Goal: Task Accomplishment & Management: Manage account settings

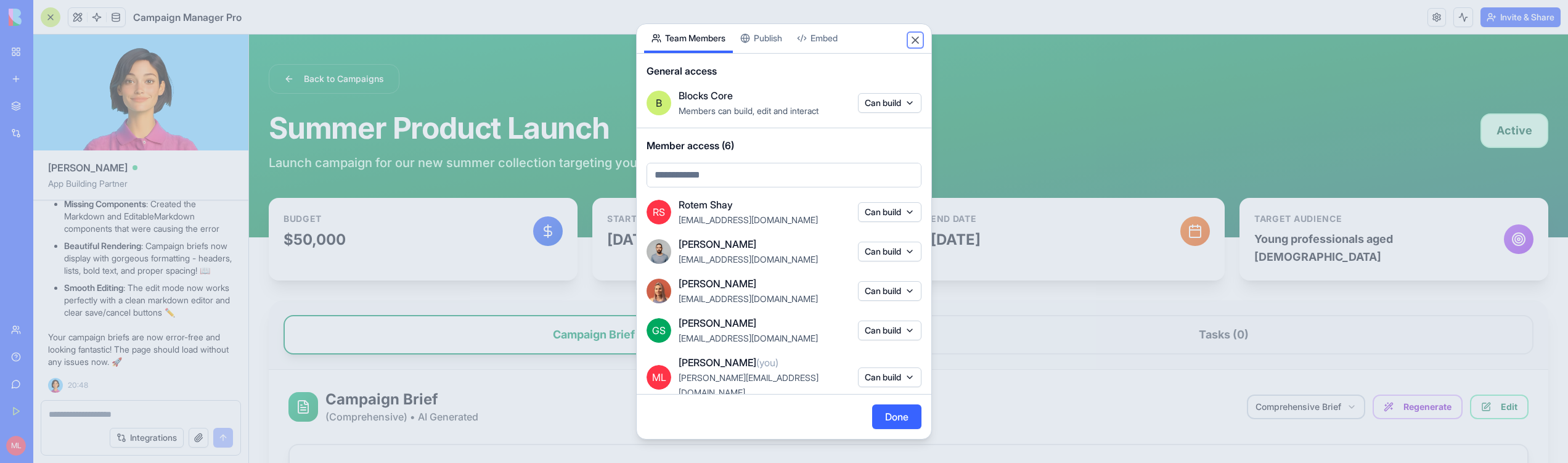
click at [910, 41] on button "Close" at bounding box center [915, 40] width 12 height 12
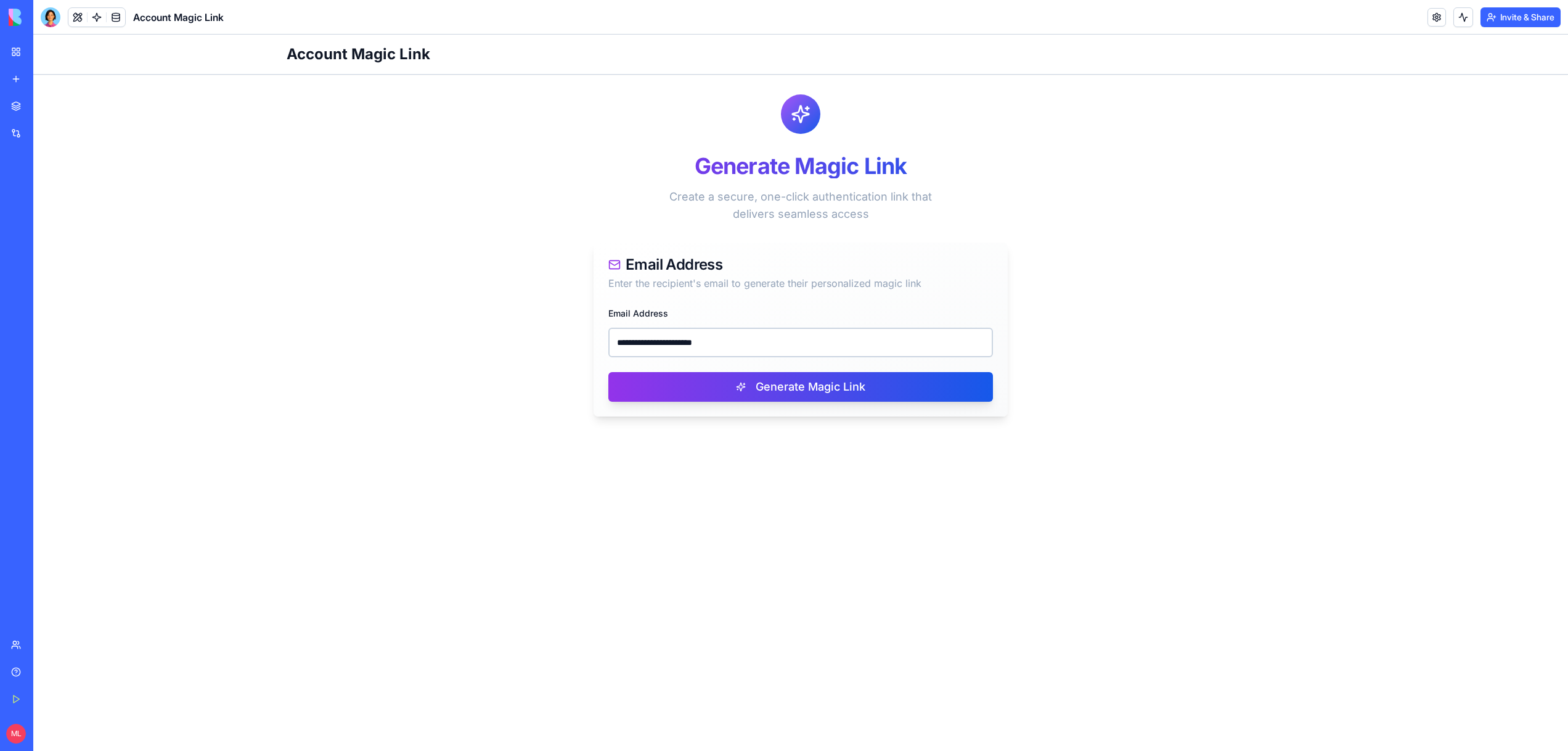
type input "**********"
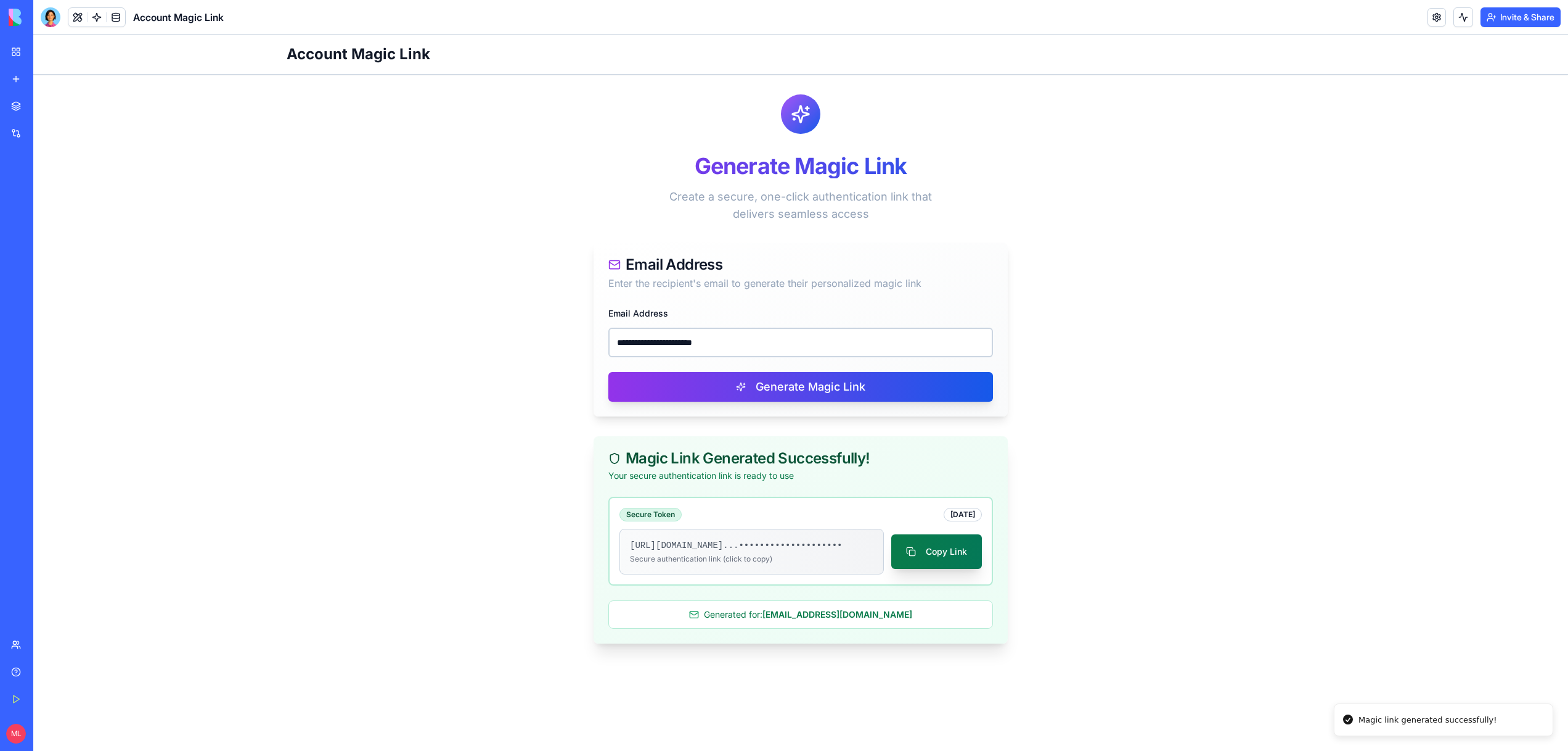
click at [937, 559] on button "Copy Link" at bounding box center [936, 551] width 91 height 35
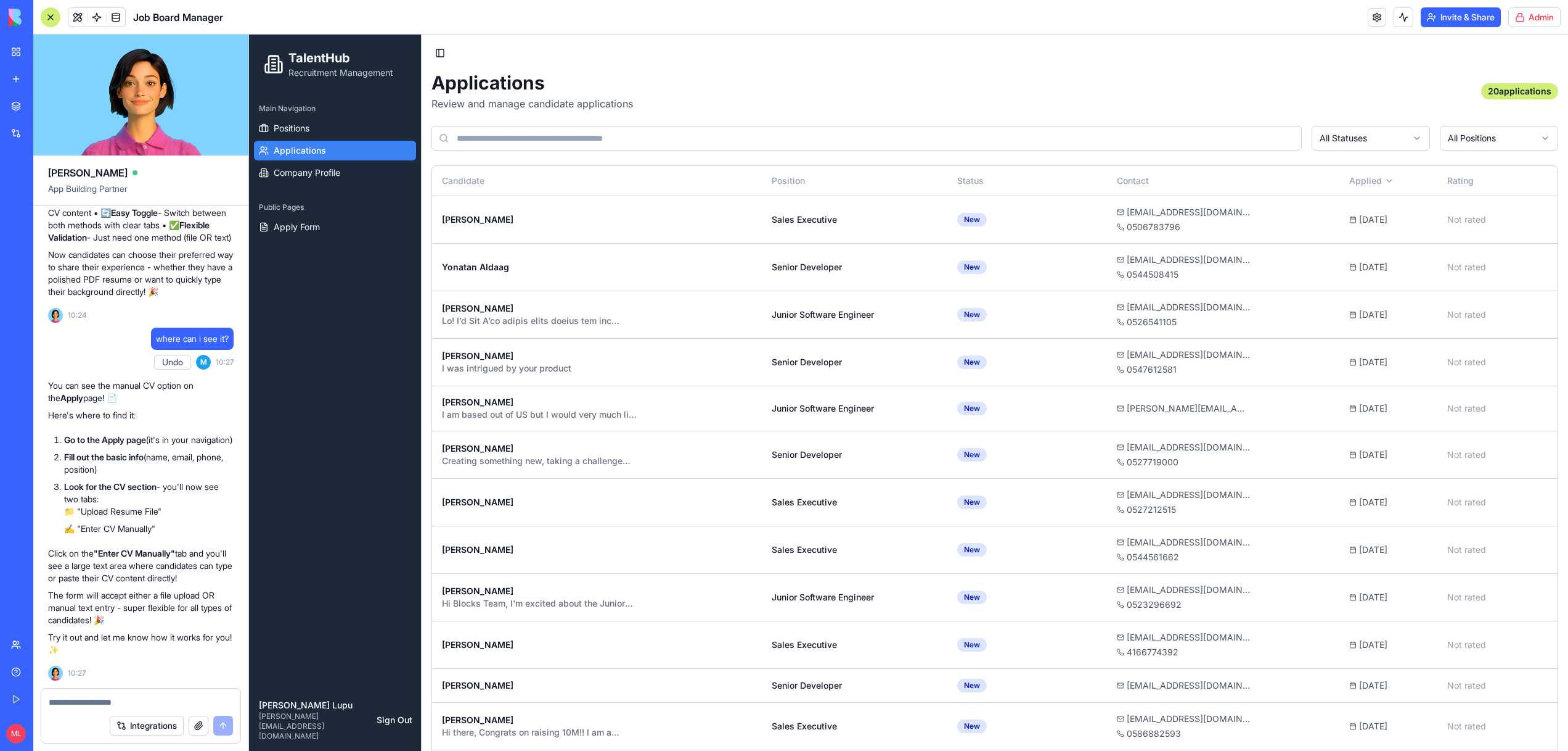
scroll to position [14566, 0]
click at [311, 230] on span "Apply Form" at bounding box center [297, 227] width 46 height 12
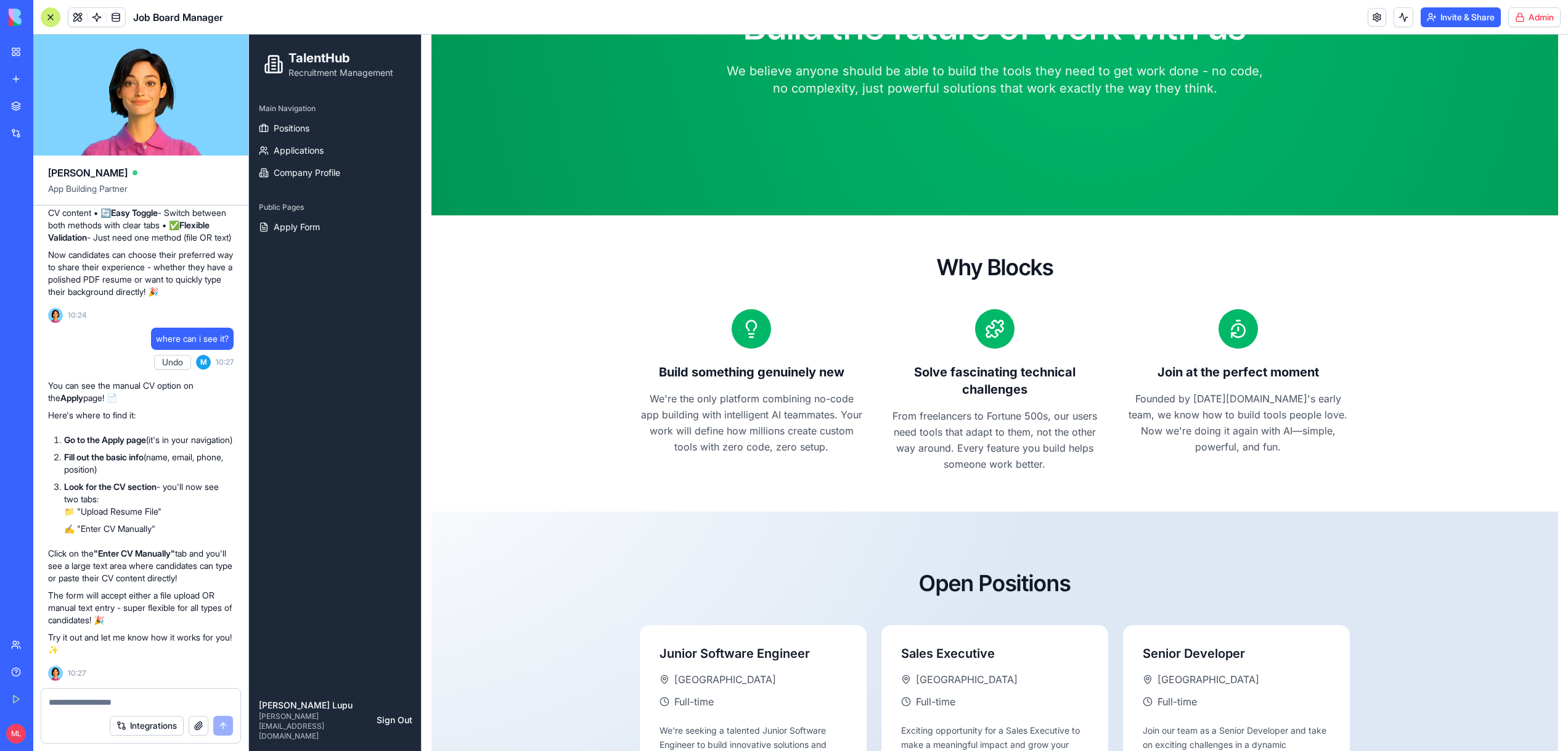
scroll to position [348, 0]
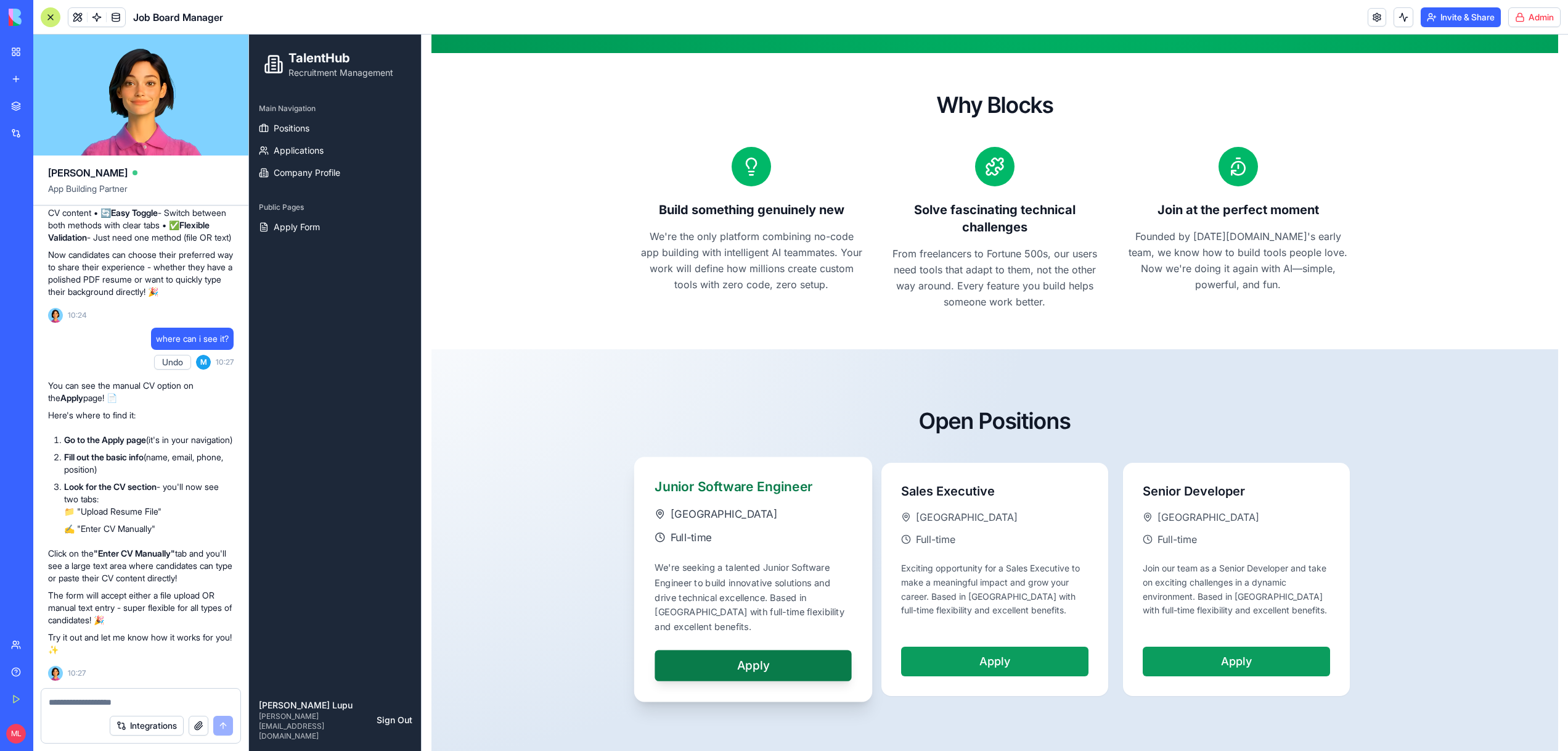
click at [834, 540] on div "Full-time" at bounding box center [753, 536] width 197 height 15
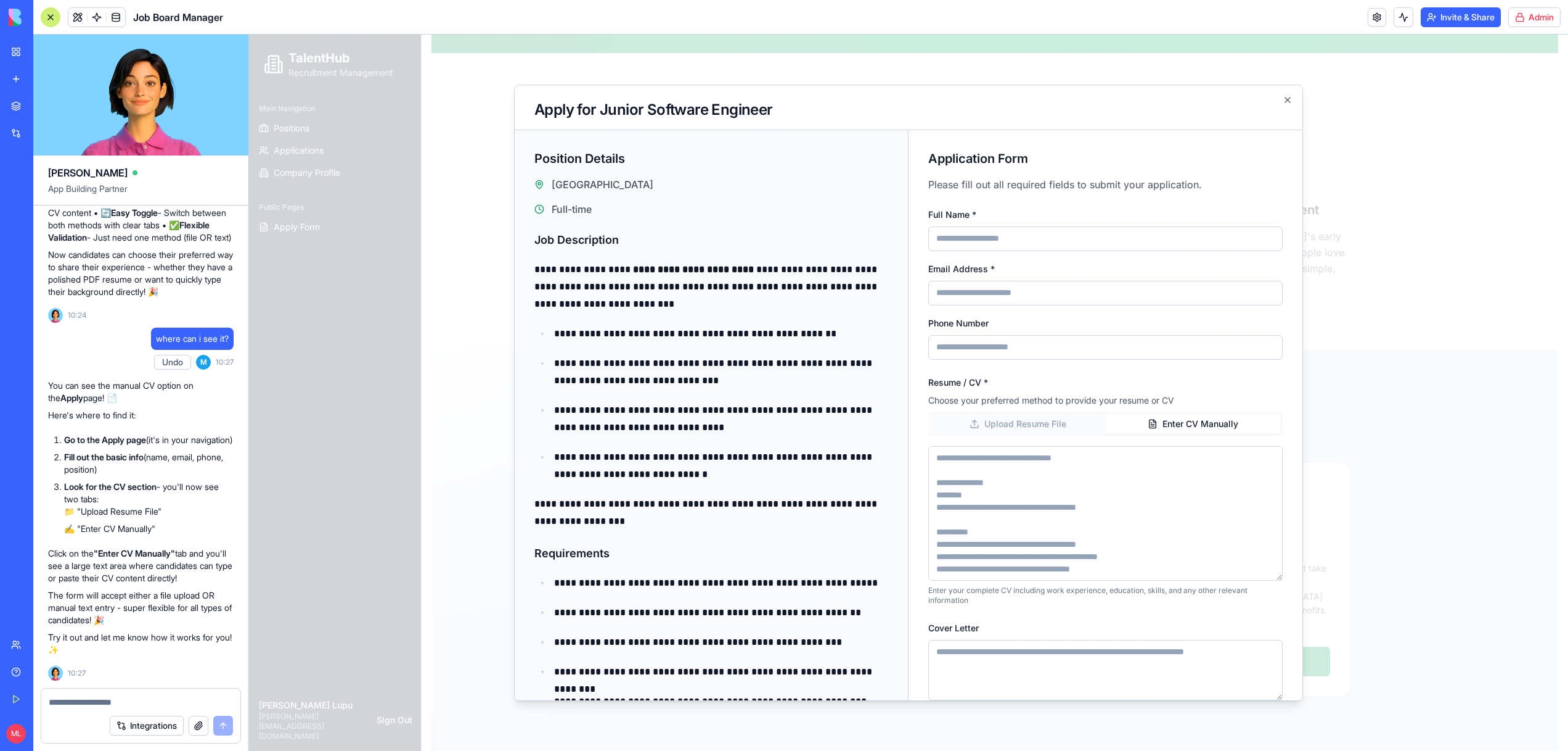
click at [1189, 424] on button "Enter CV Manually" at bounding box center [1193, 424] width 175 height 20
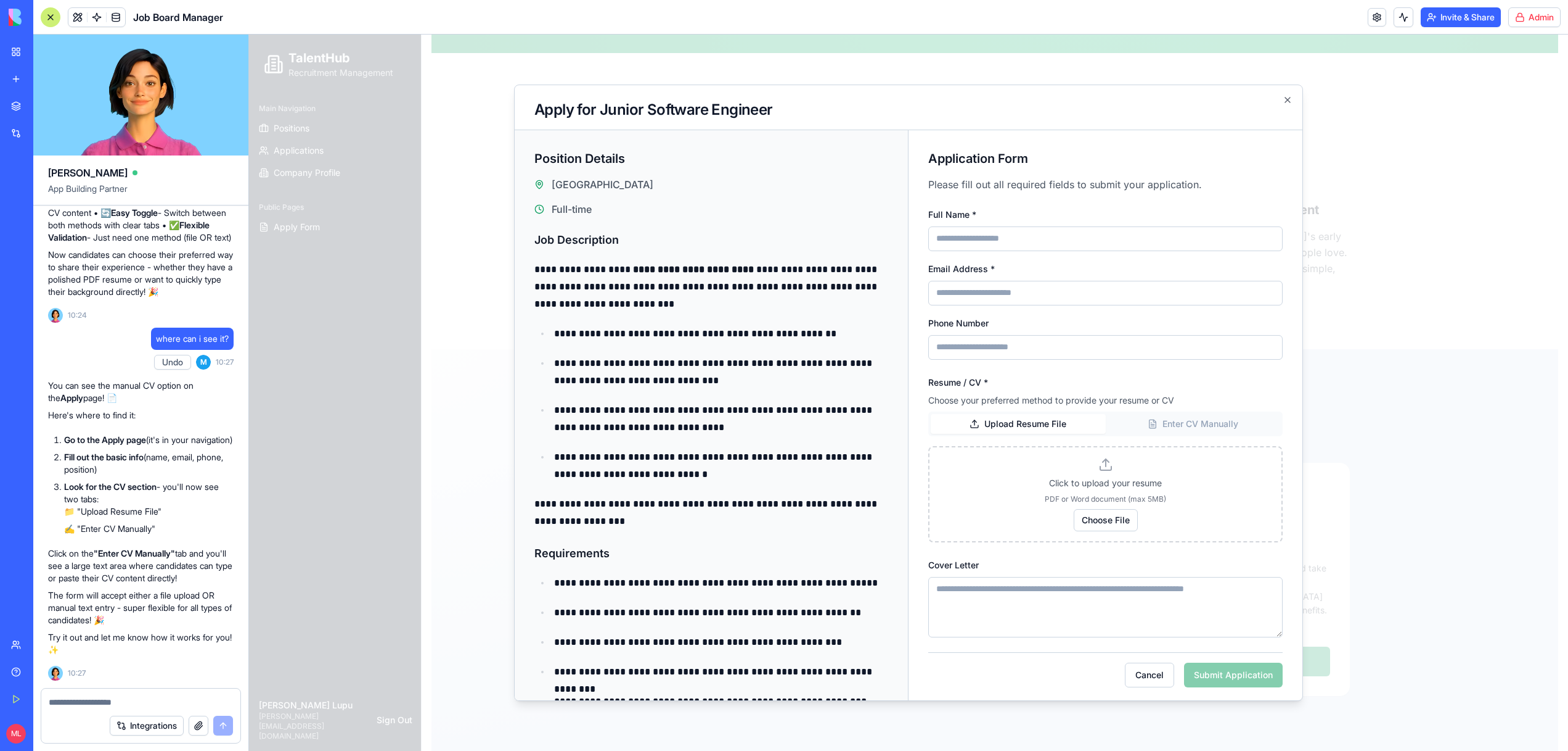
click at [1019, 425] on button "Upload Resume File" at bounding box center [1017, 424] width 175 height 20
click at [169, 527] on li "✍️ "Enter CV Manually"" at bounding box center [149, 528] width 170 height 12
click at [165, 29] on button "Undo" at bounding box center [172, 21] width 37 height 15
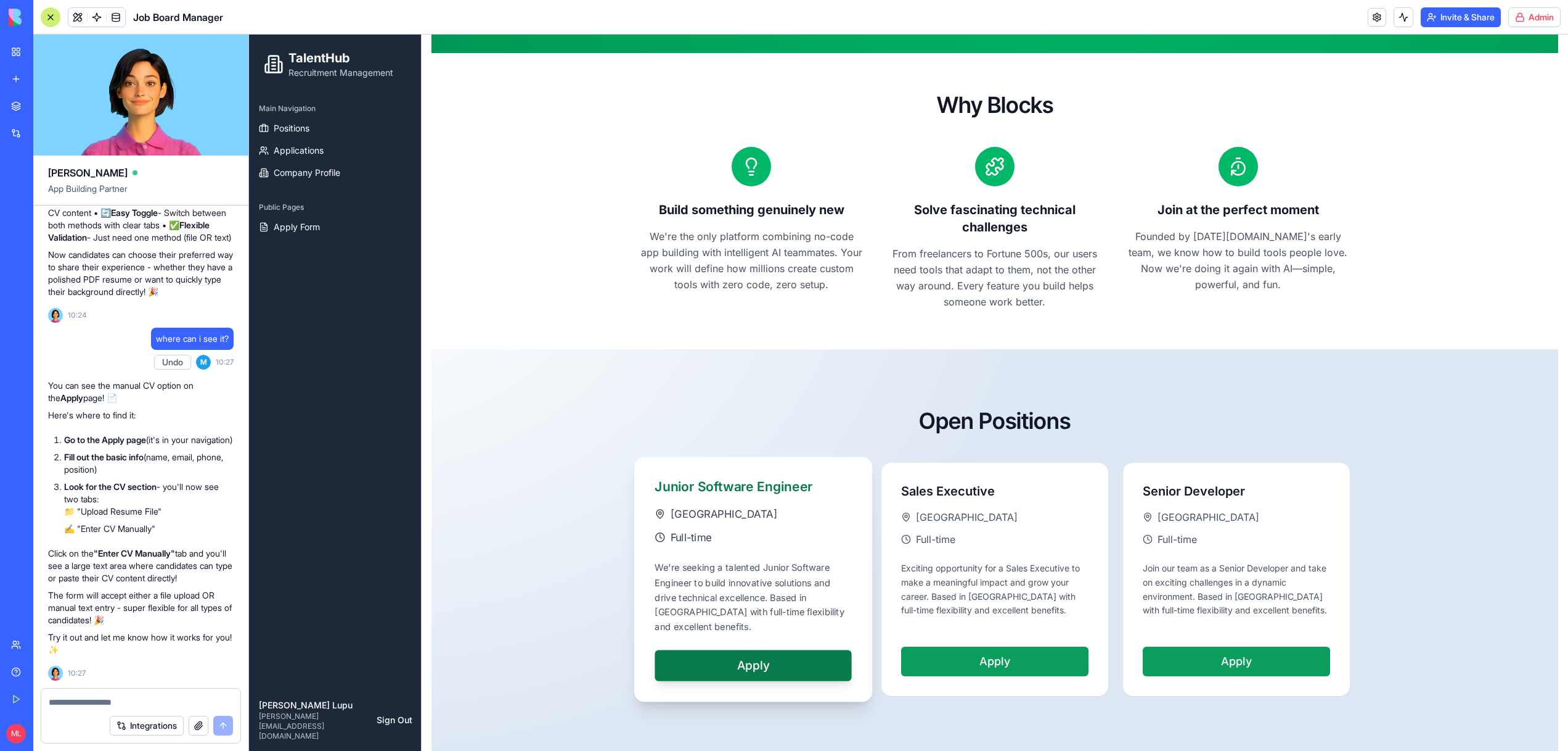
click at [761, 597] on div "We're seeking a talented Junior Software Engineer to build innovative solutions…" at bounding box center [753, 597] width 197 height 73
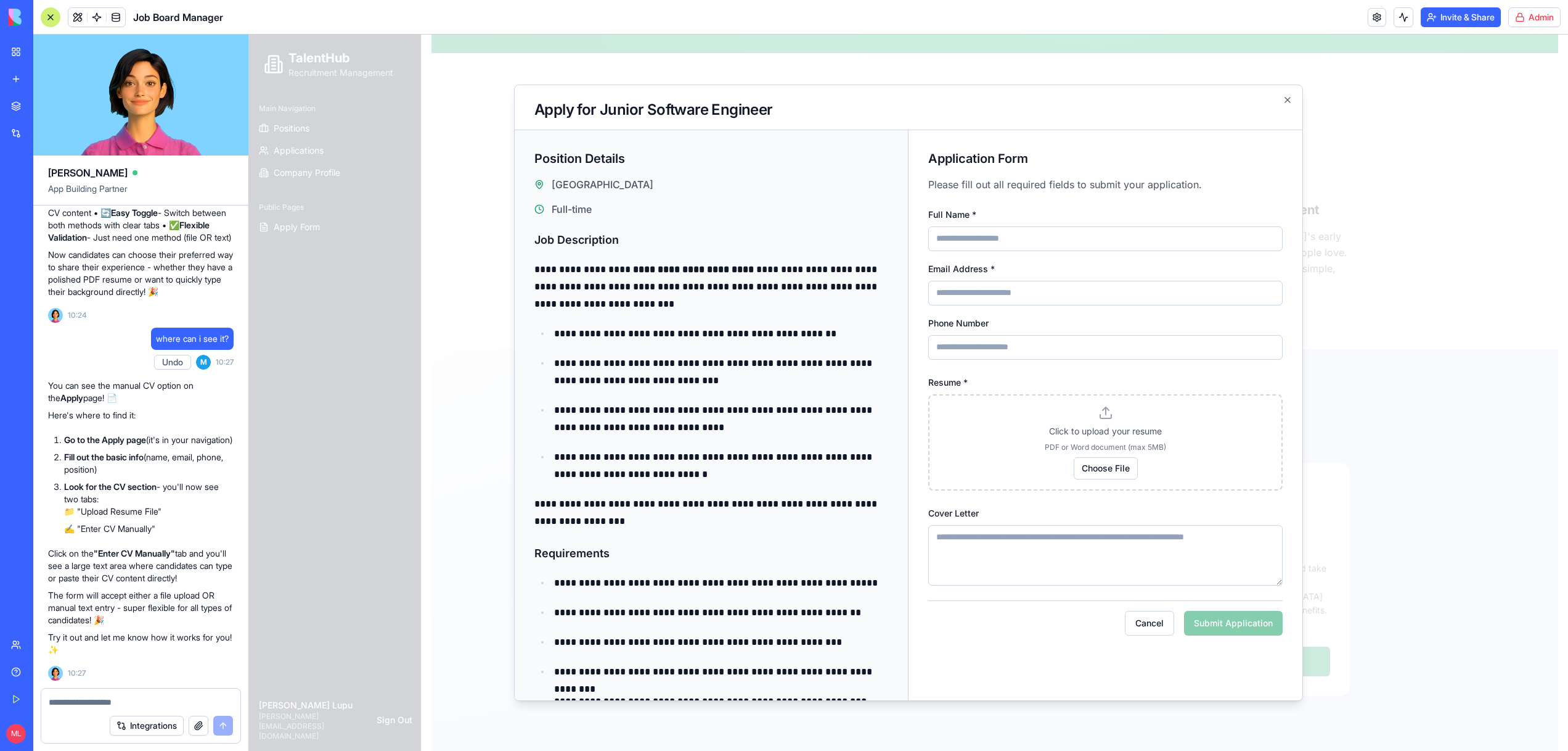
click at [1454, 478] on div at bounding box center [908, 393] width 1319 height 716
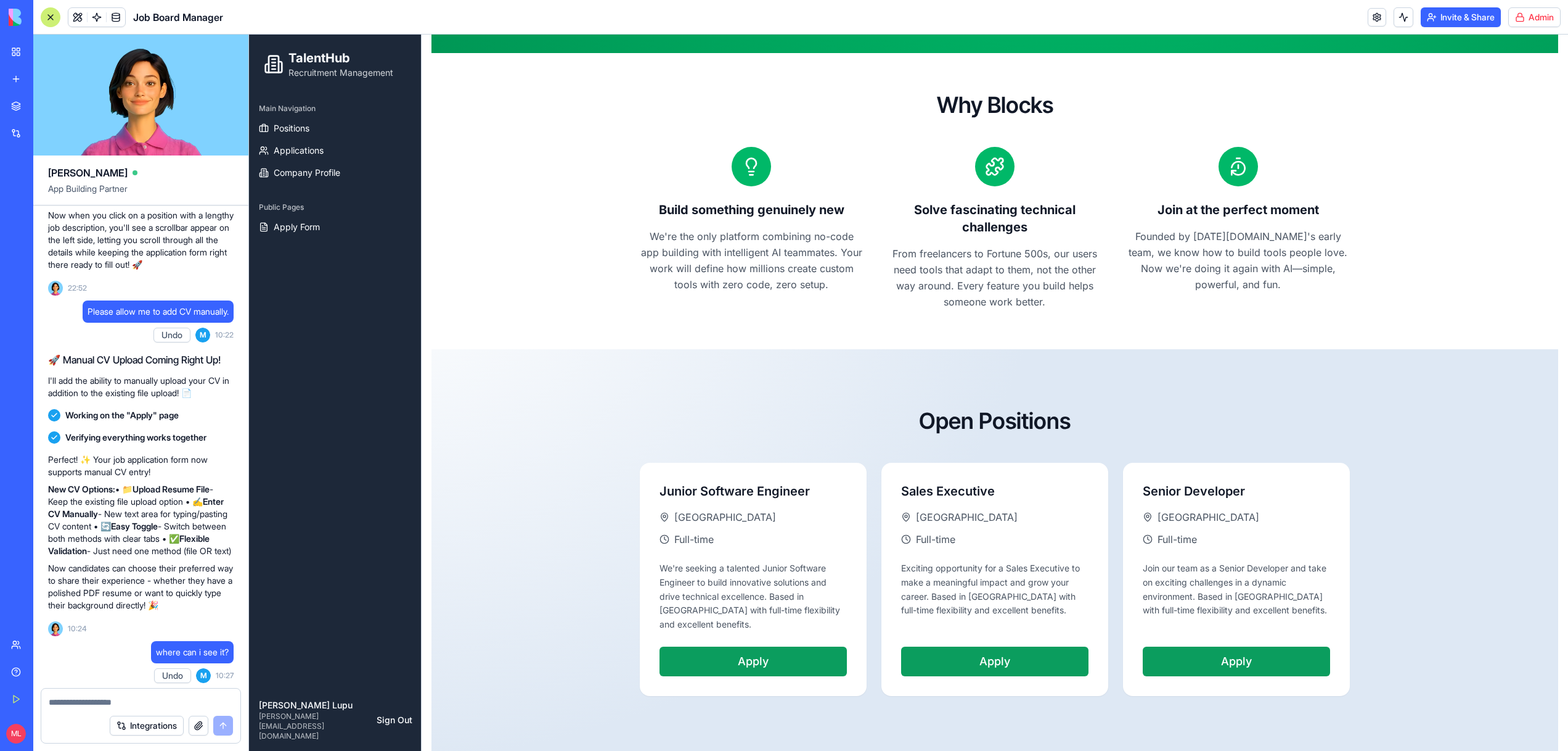
scroll to position [13682, 0]
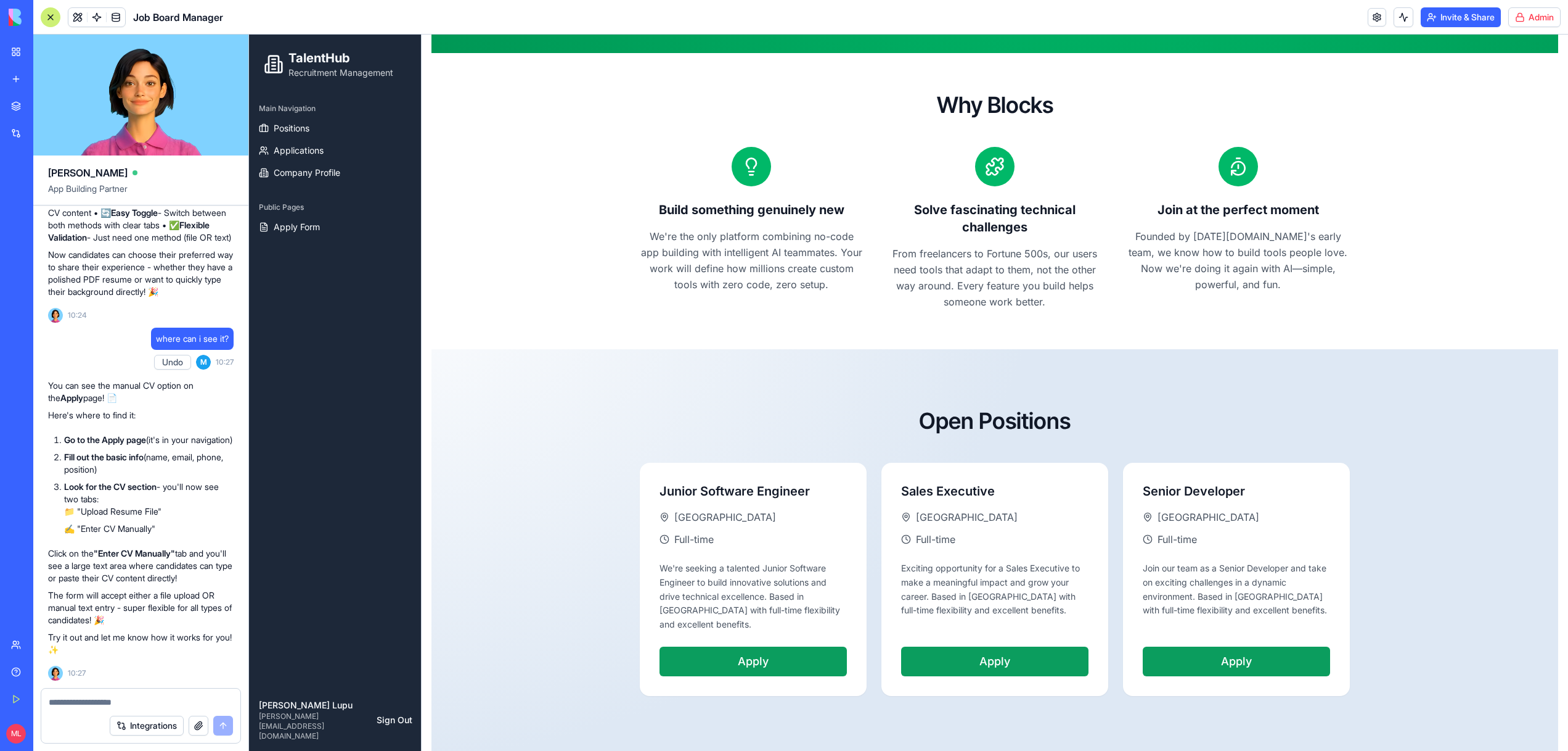
scroll to position [14271, 0]
copy span "Please allow me to add CV manually."
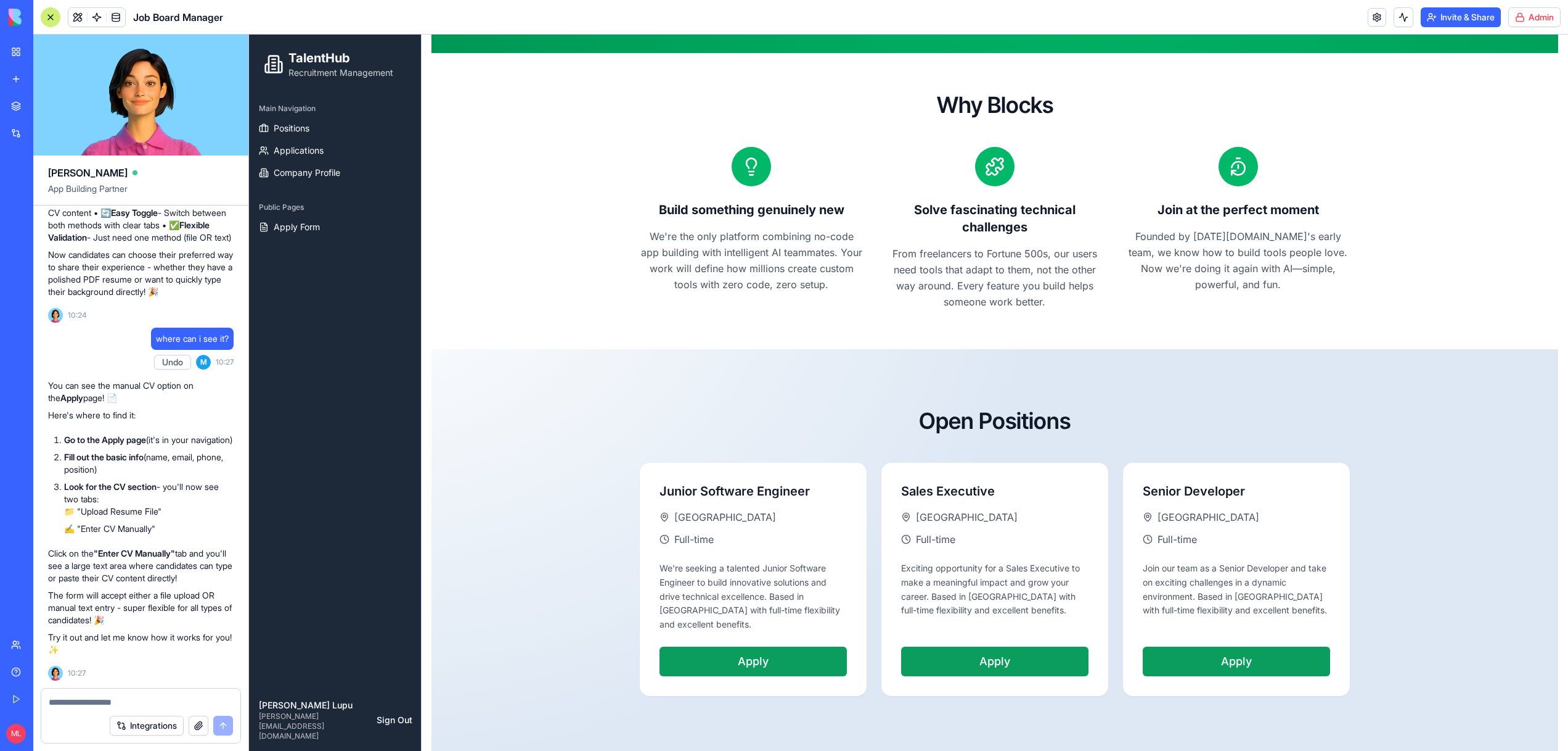
click at [86, 701] on textarea at bounding box center [141, 702] width 184 height 12
paste textarea "**********"
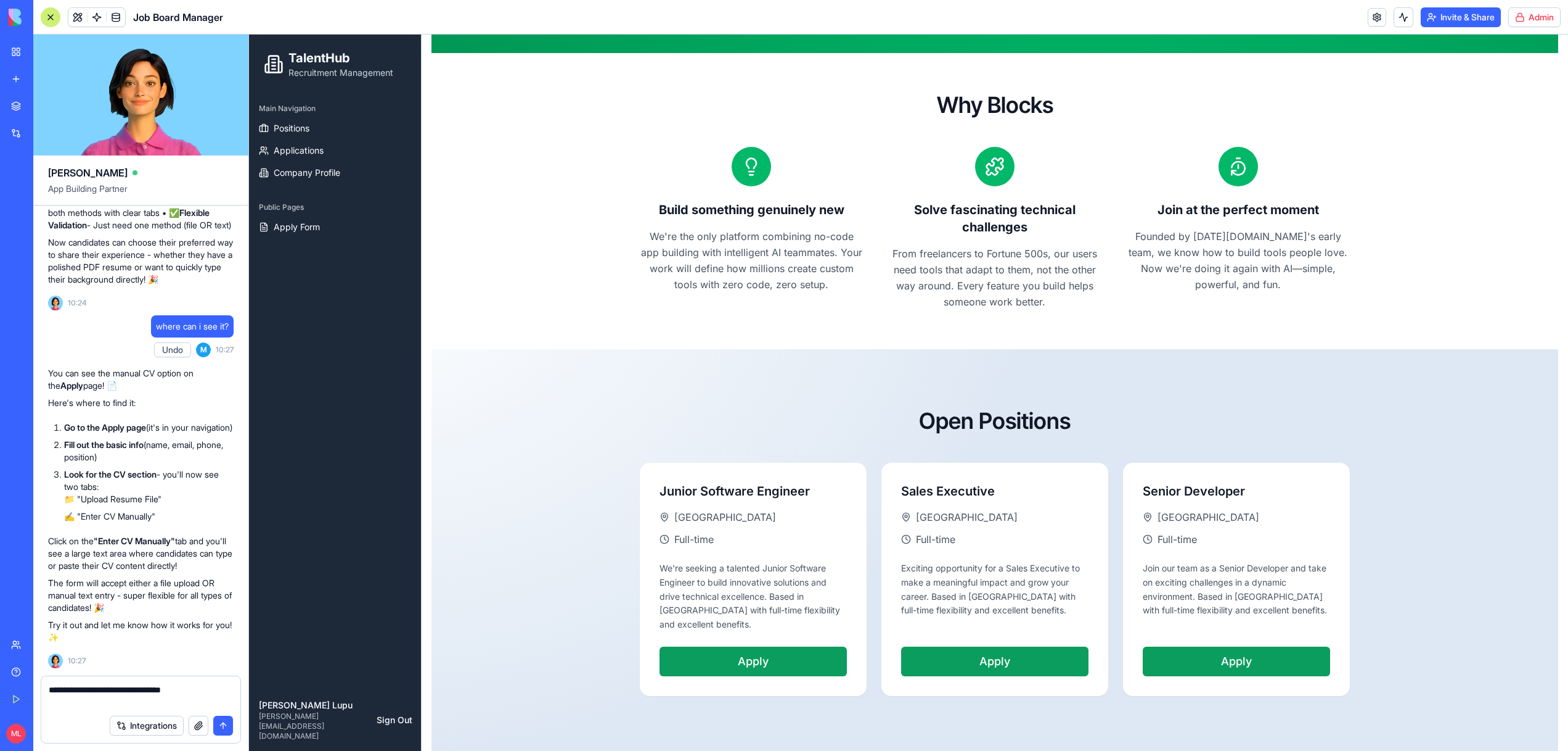
click at [149, 688] on textarea "**********" at bounding box center [141, 695] width 184 height 25
type textarea "**********"
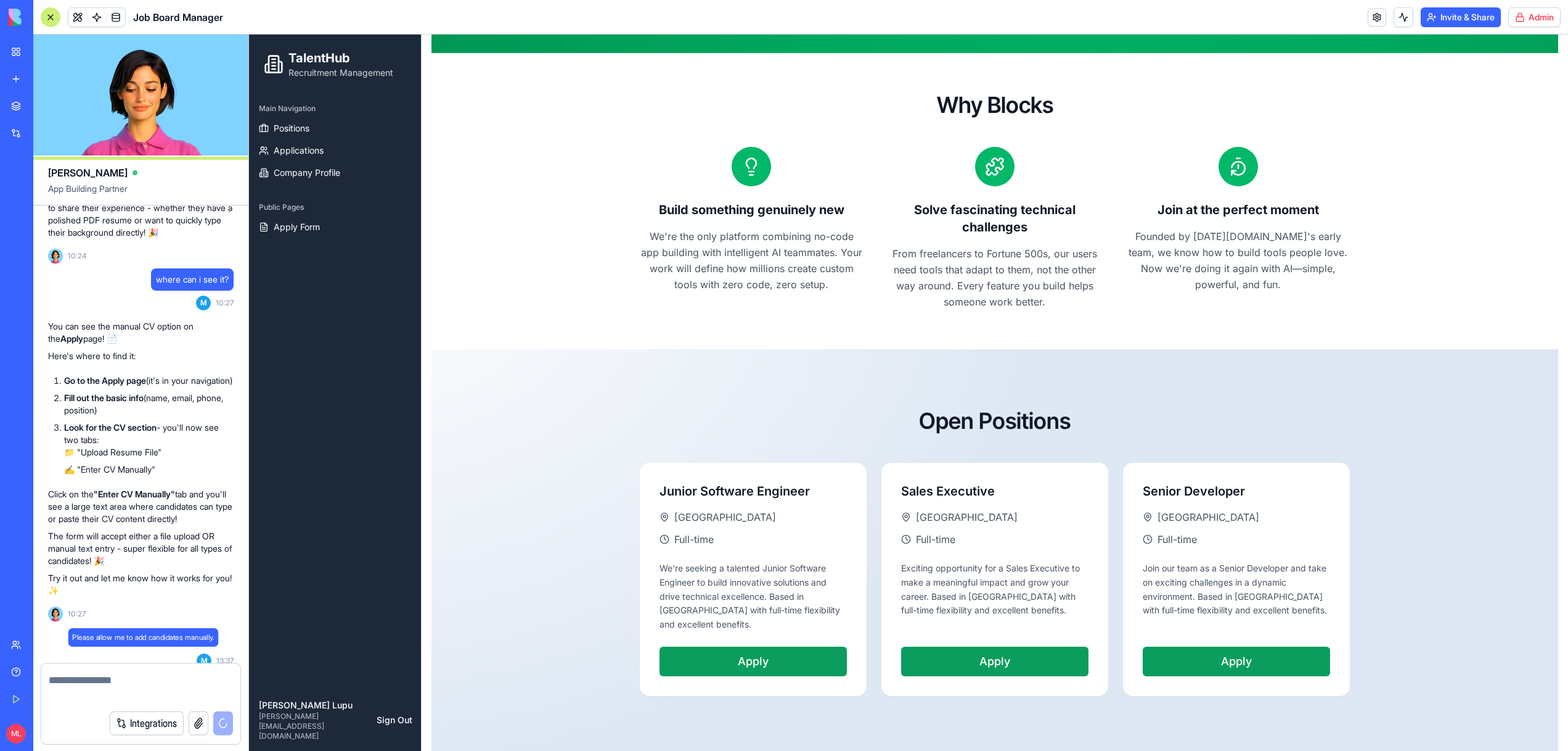
scroll to position [14625, 0]
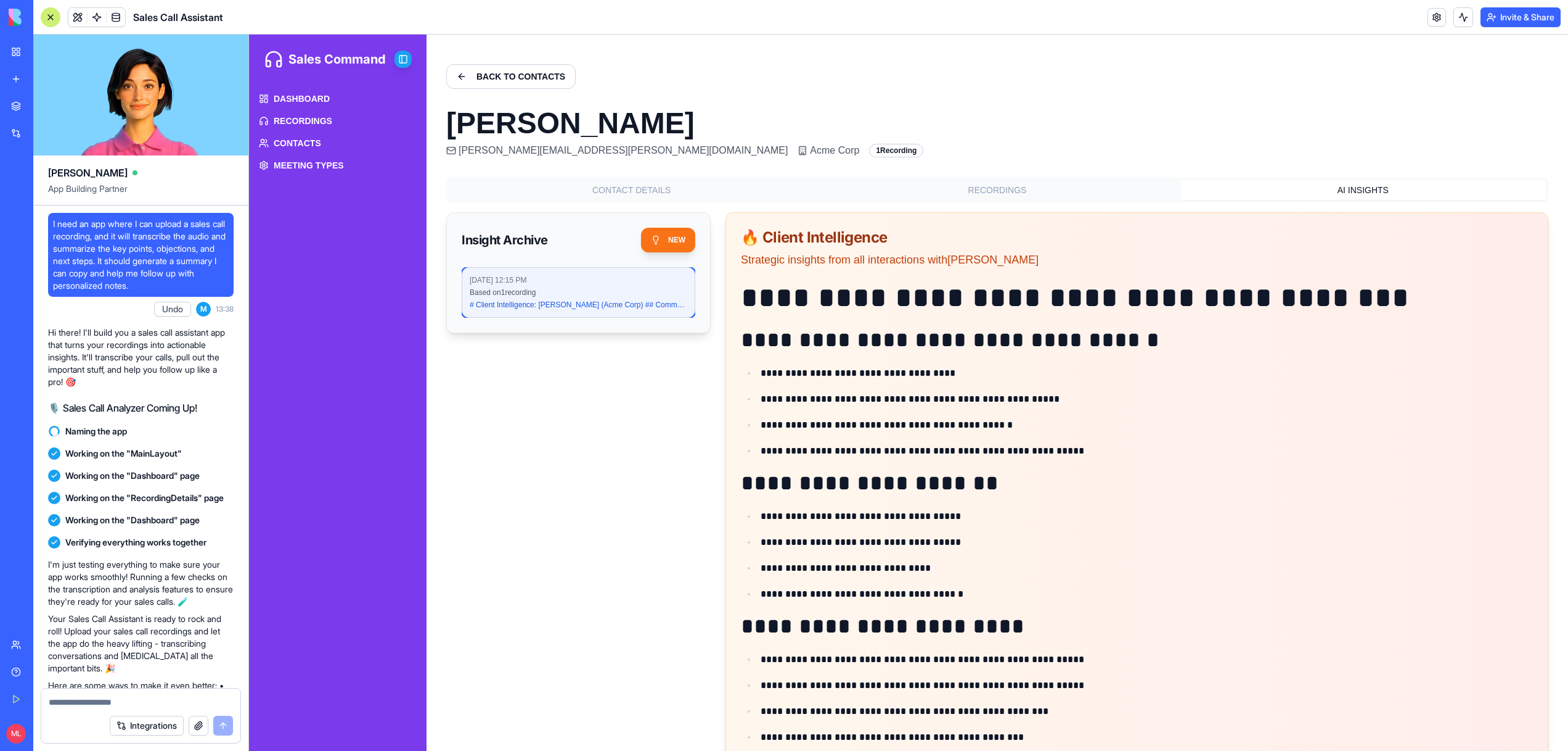
click at [10, 54] on link "My Workspace" at bounding box center [28, 51] width 49 height 25
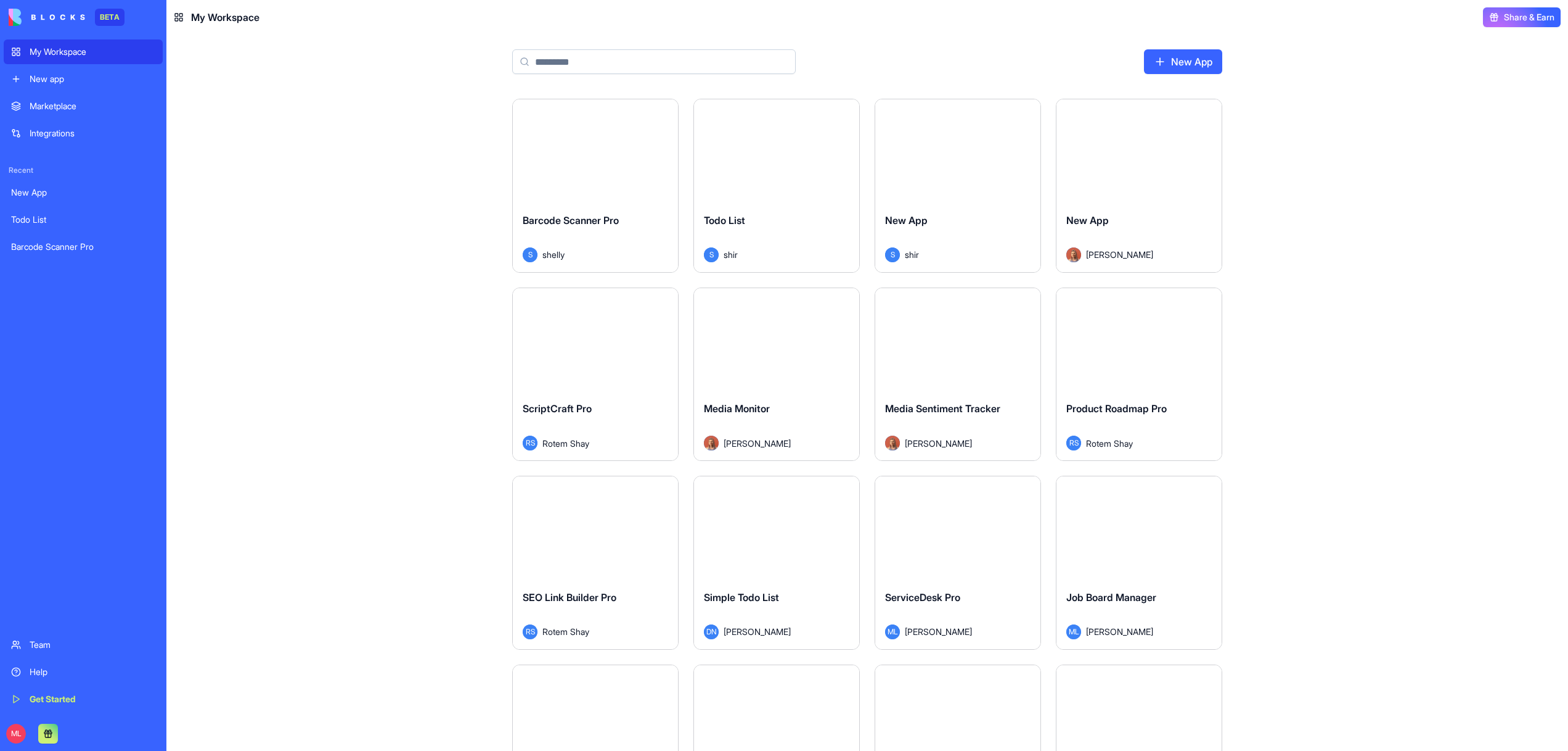
click at [749, 64] on input at bounding box center [655, 61] width 284 height 25
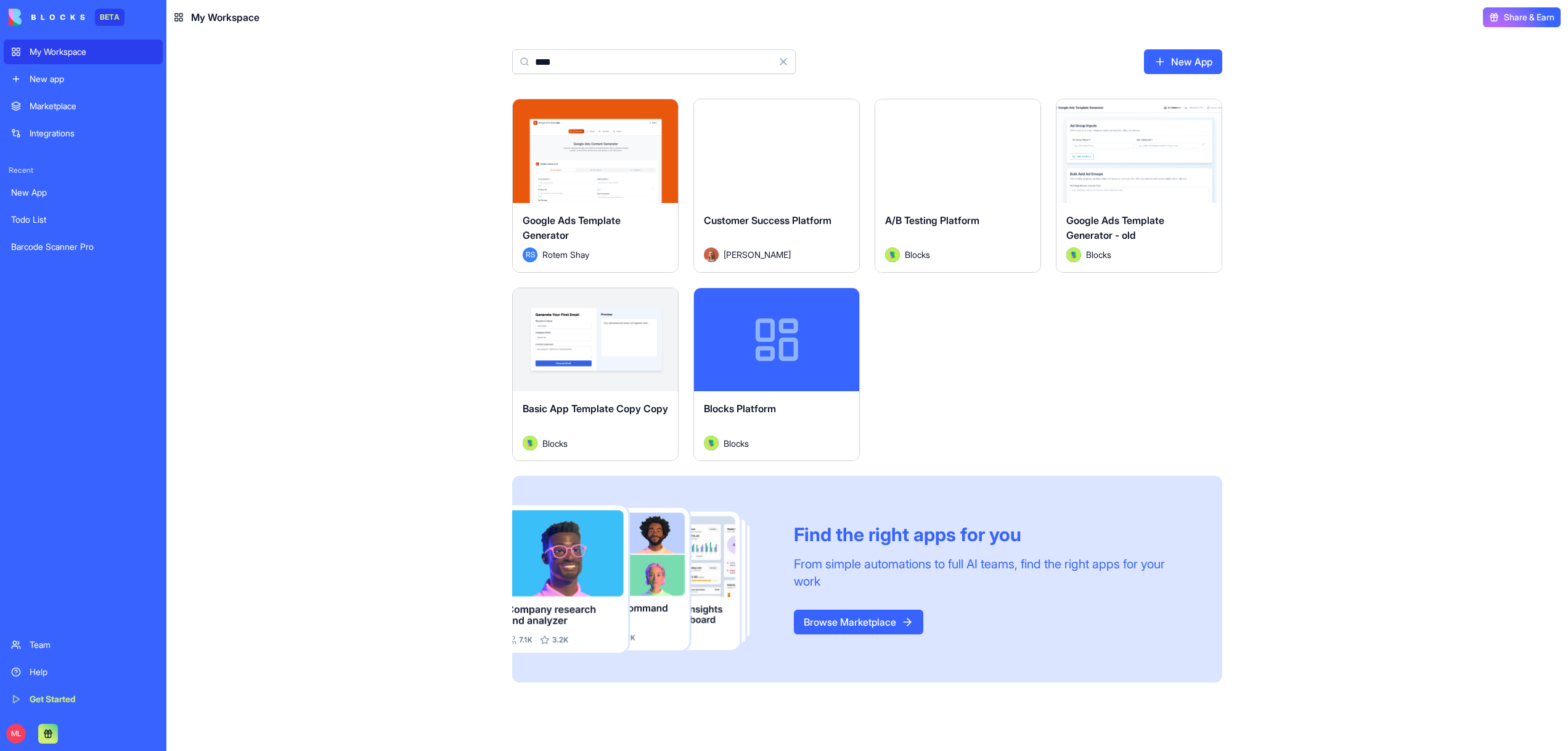
type input "****"
click at [818, 384] on div "Launch" at bounding box center [777, 340] width 165 height 104
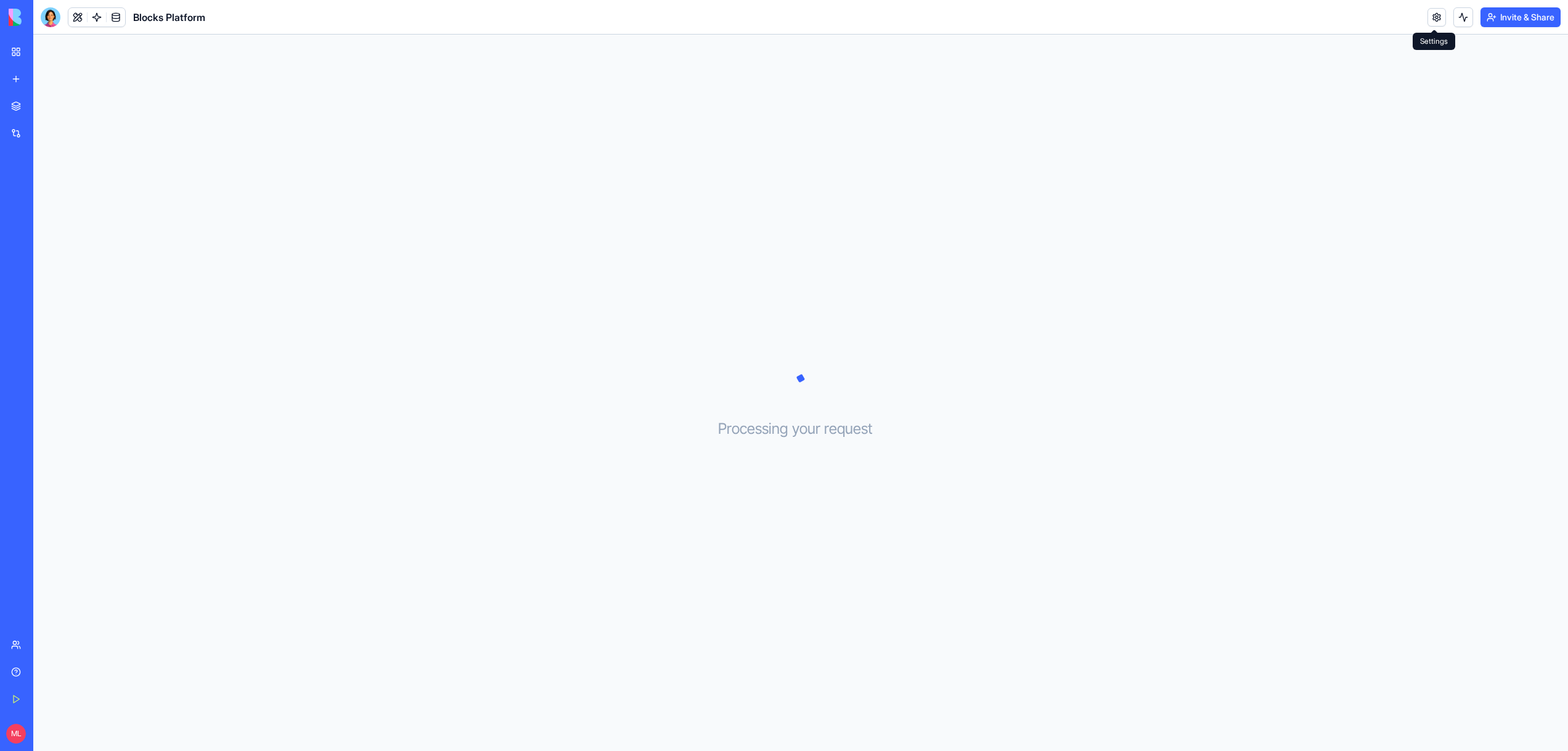
click at [1439, 13] on link at bounding box center [1437, 17] width 19 height 19
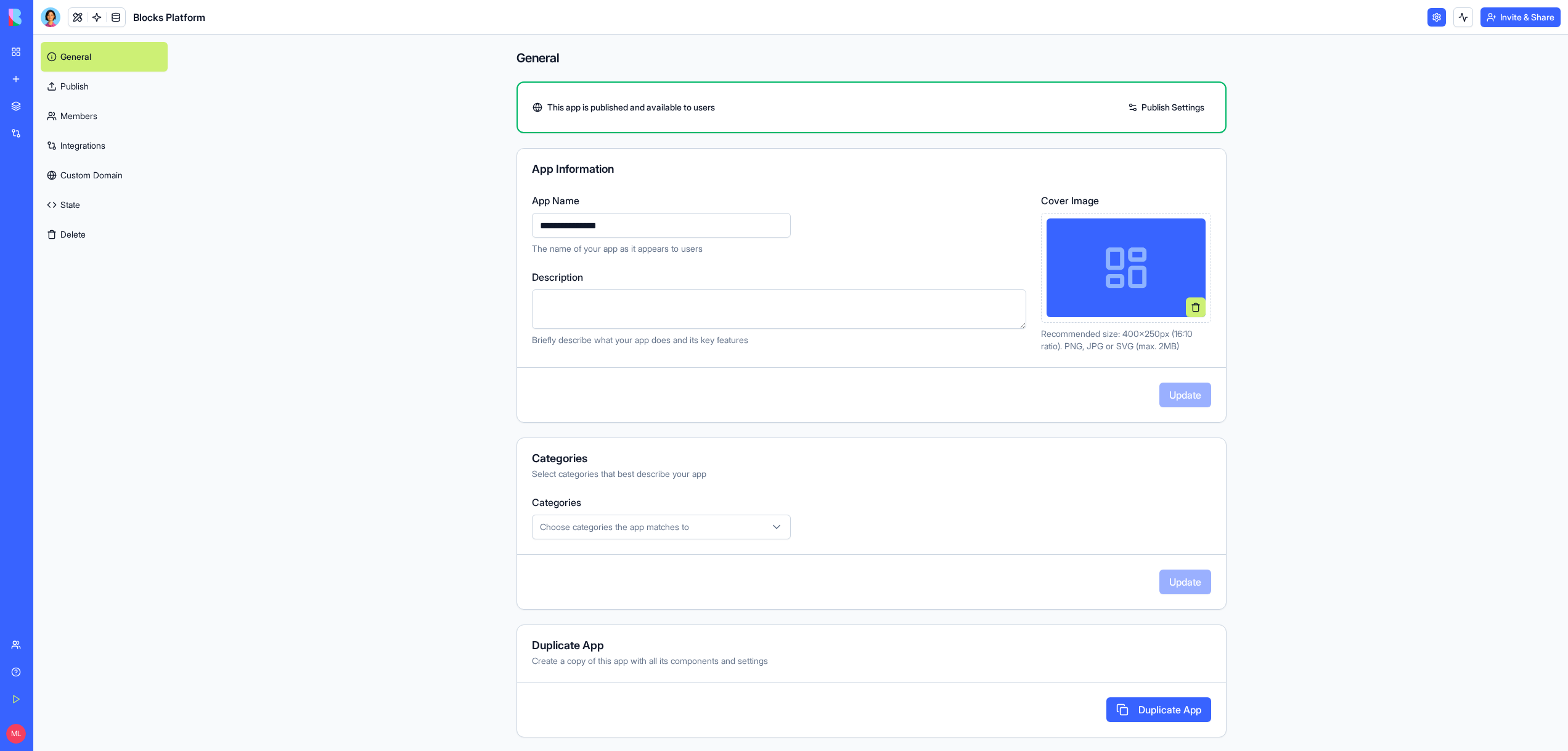
click at [55, 91] on link "Publish" at bounding box center [104, 87] width 127 height 30
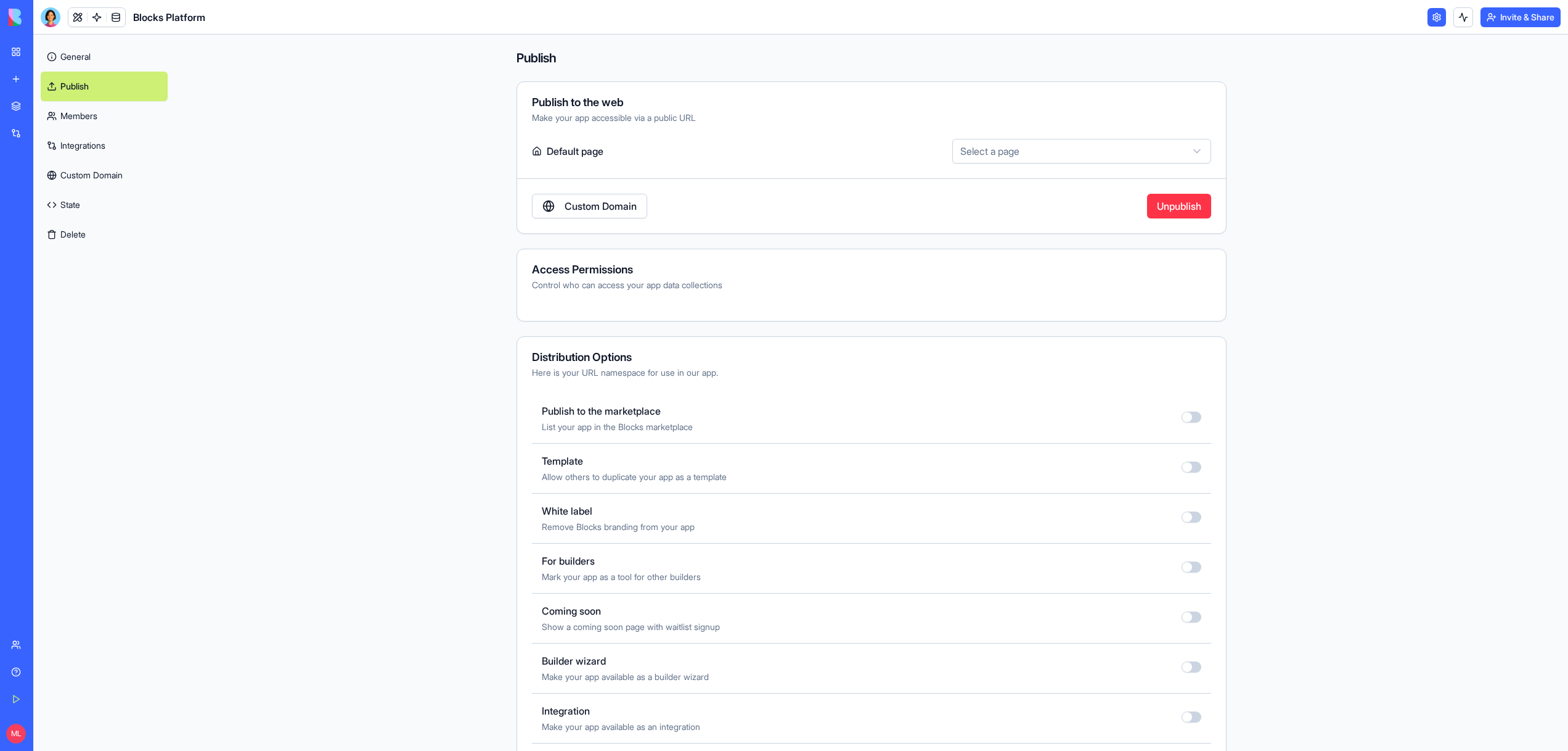
click at [86, 141] on link "Integrations" at bounding box center [104, 146] width 127 height 30
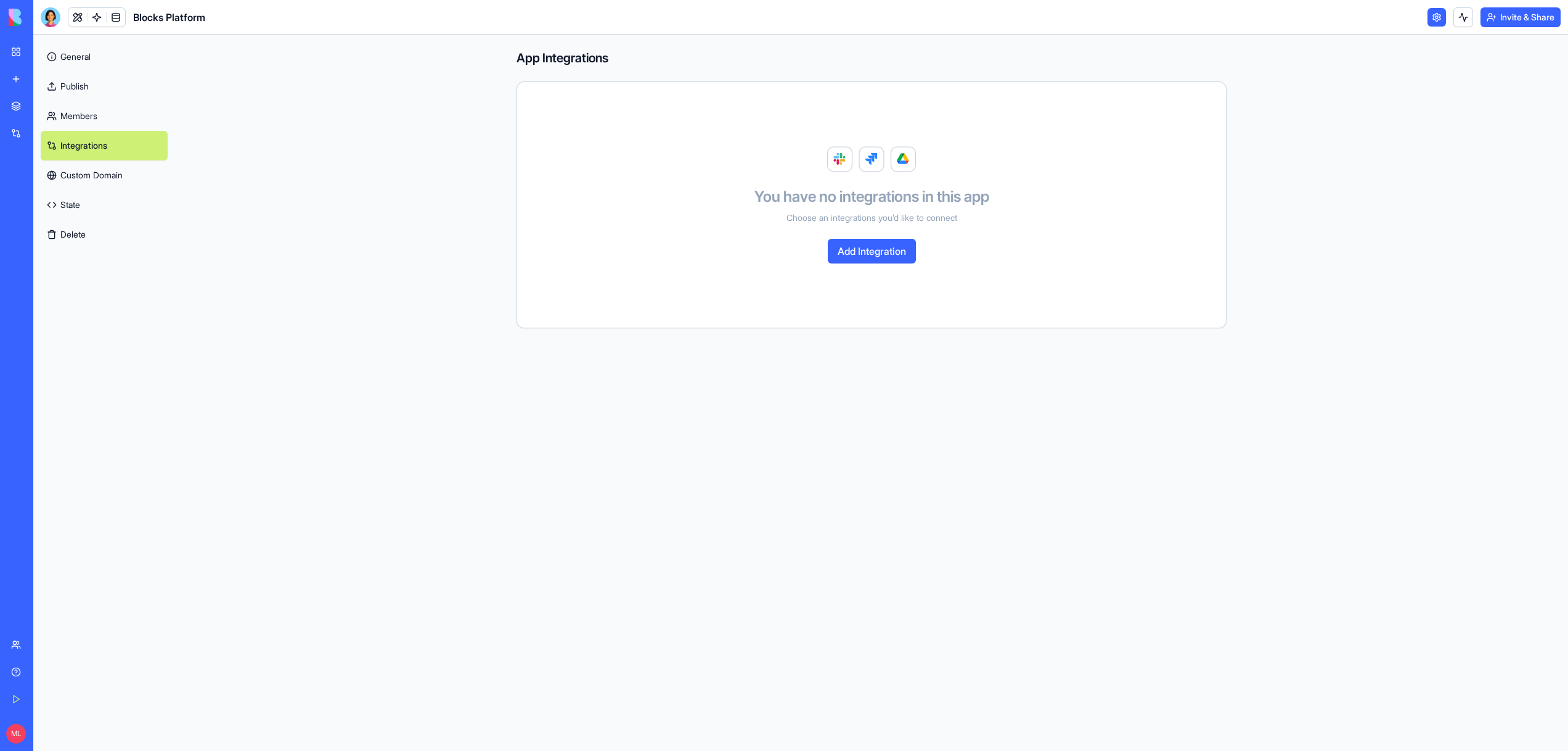
click at [86, 58] on link "General" at bounding box center [104, 57] width 127 height 30
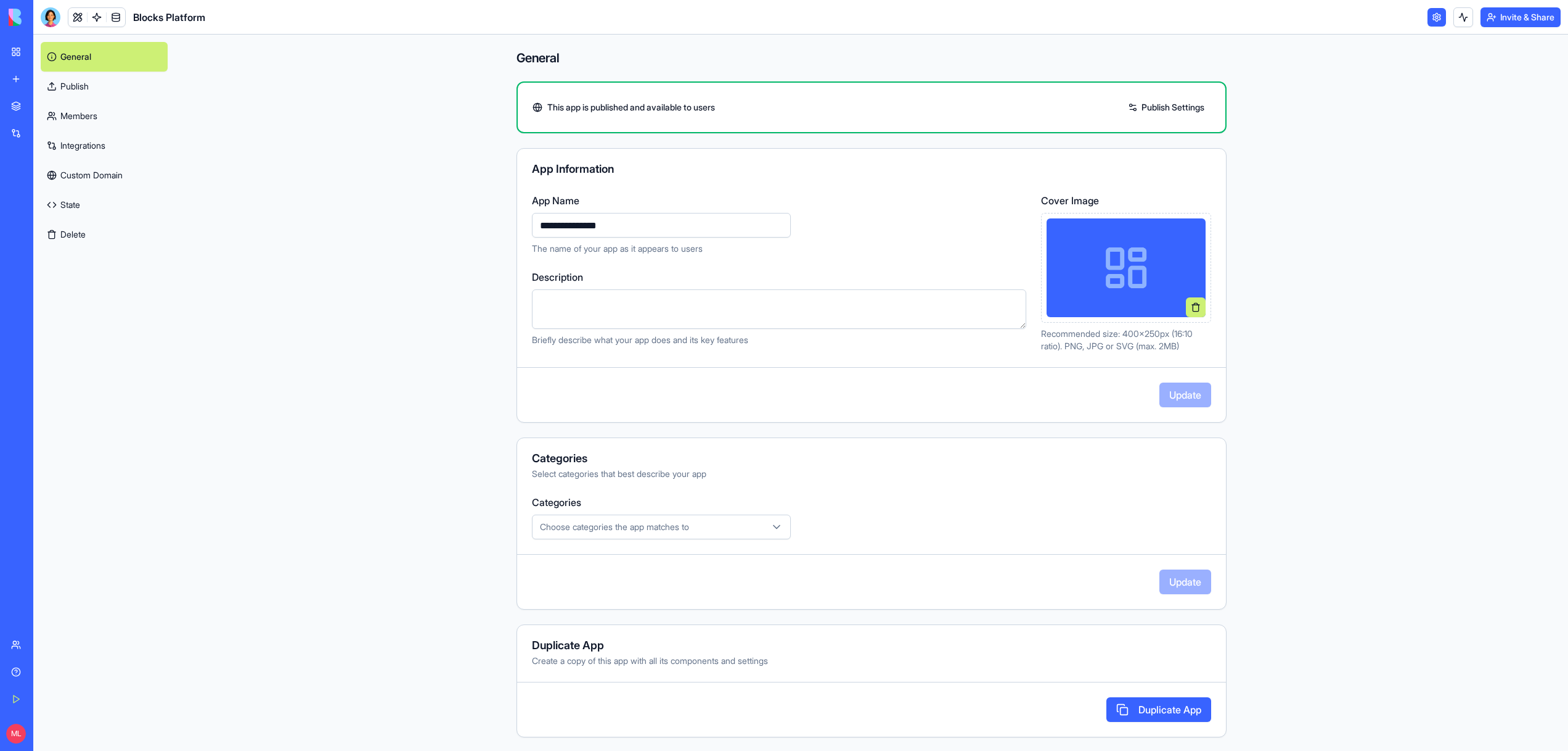
scroll to position [178, 0]
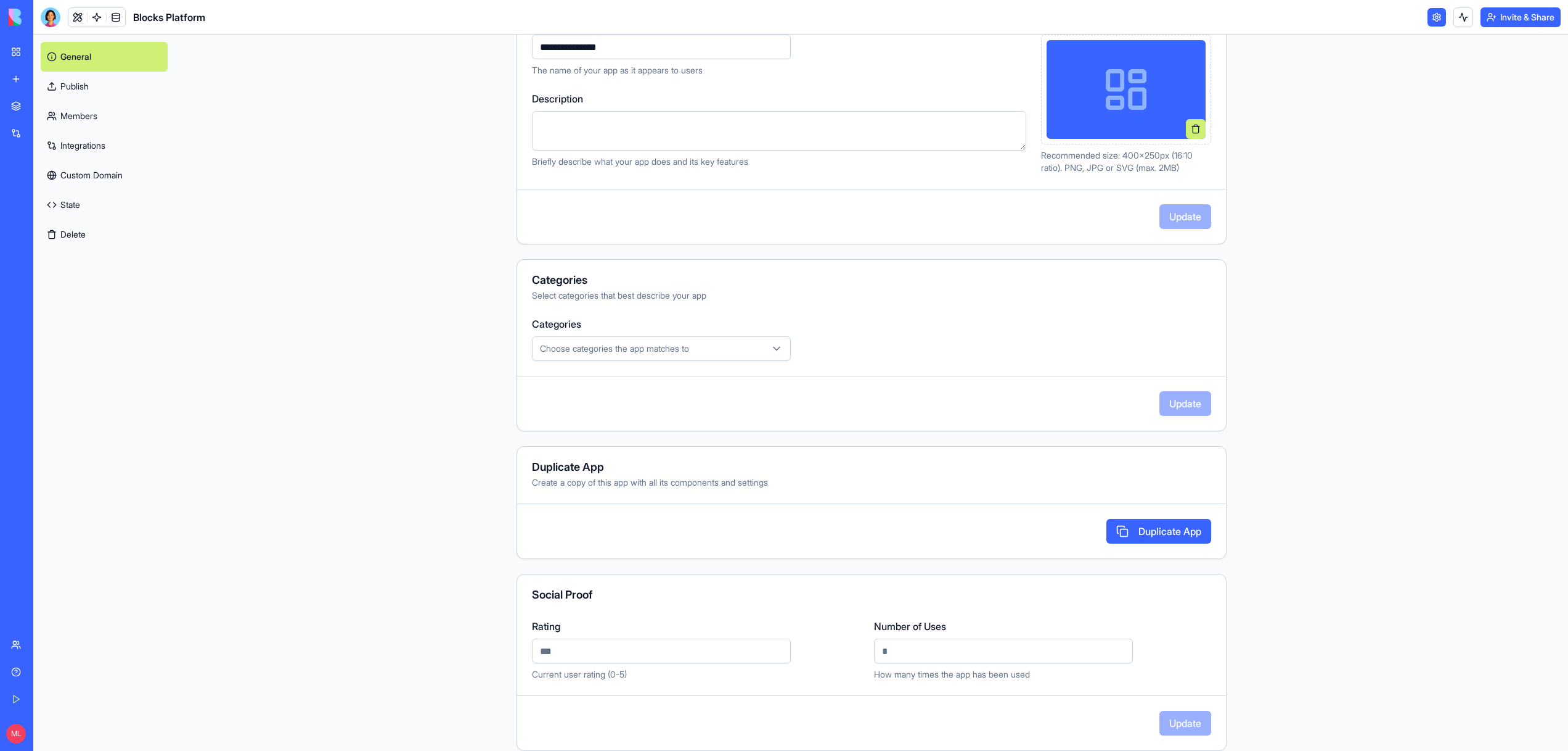
click at [86, 91] on link "Publish" at bounding box center [104, 87] width 127 height 30
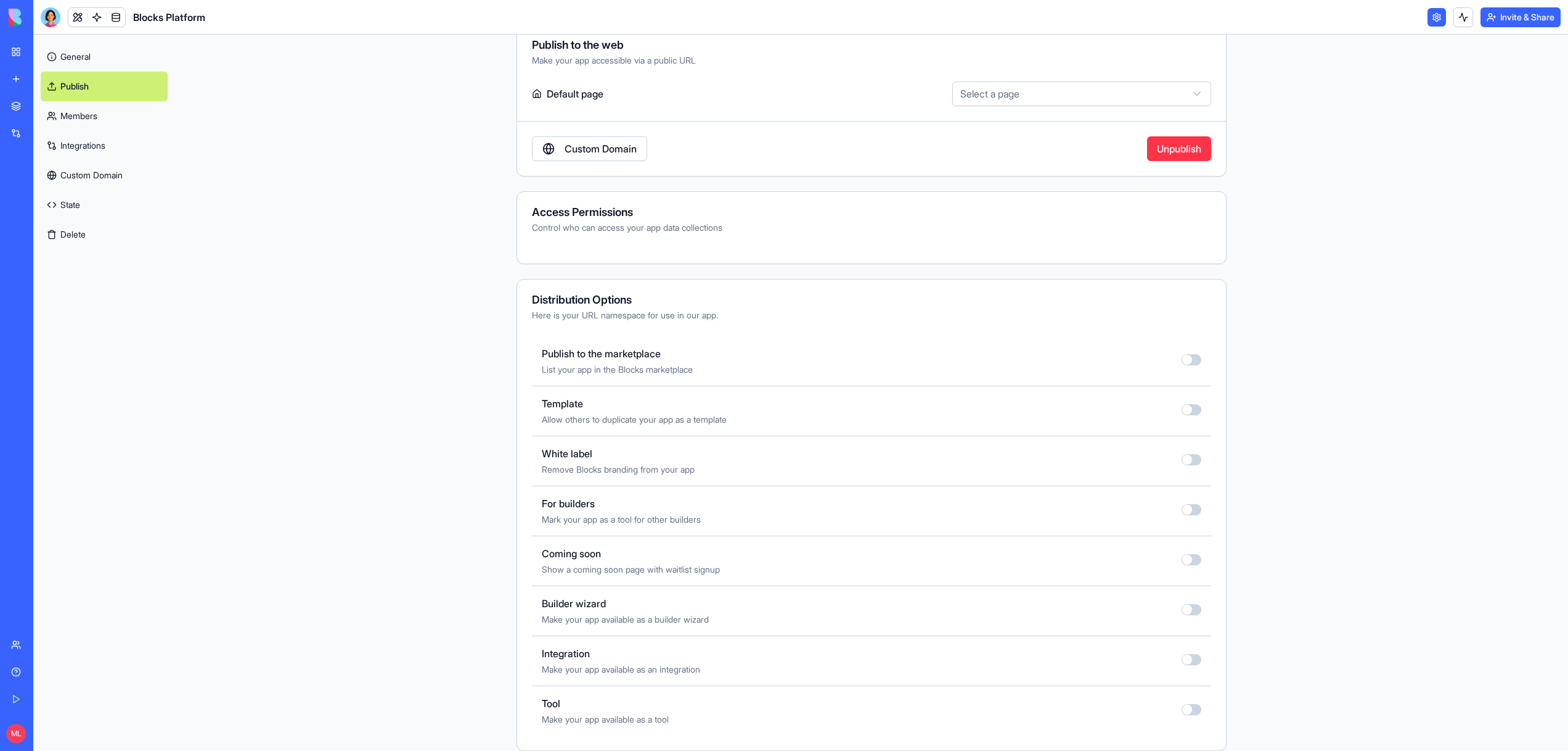
click at [1188, 357] on button "button" at bounding box center [1191, 359] width 20 height 11
click at [85, 262] on link "Pricing" at bounding box center [104, 264] width 127 height 30
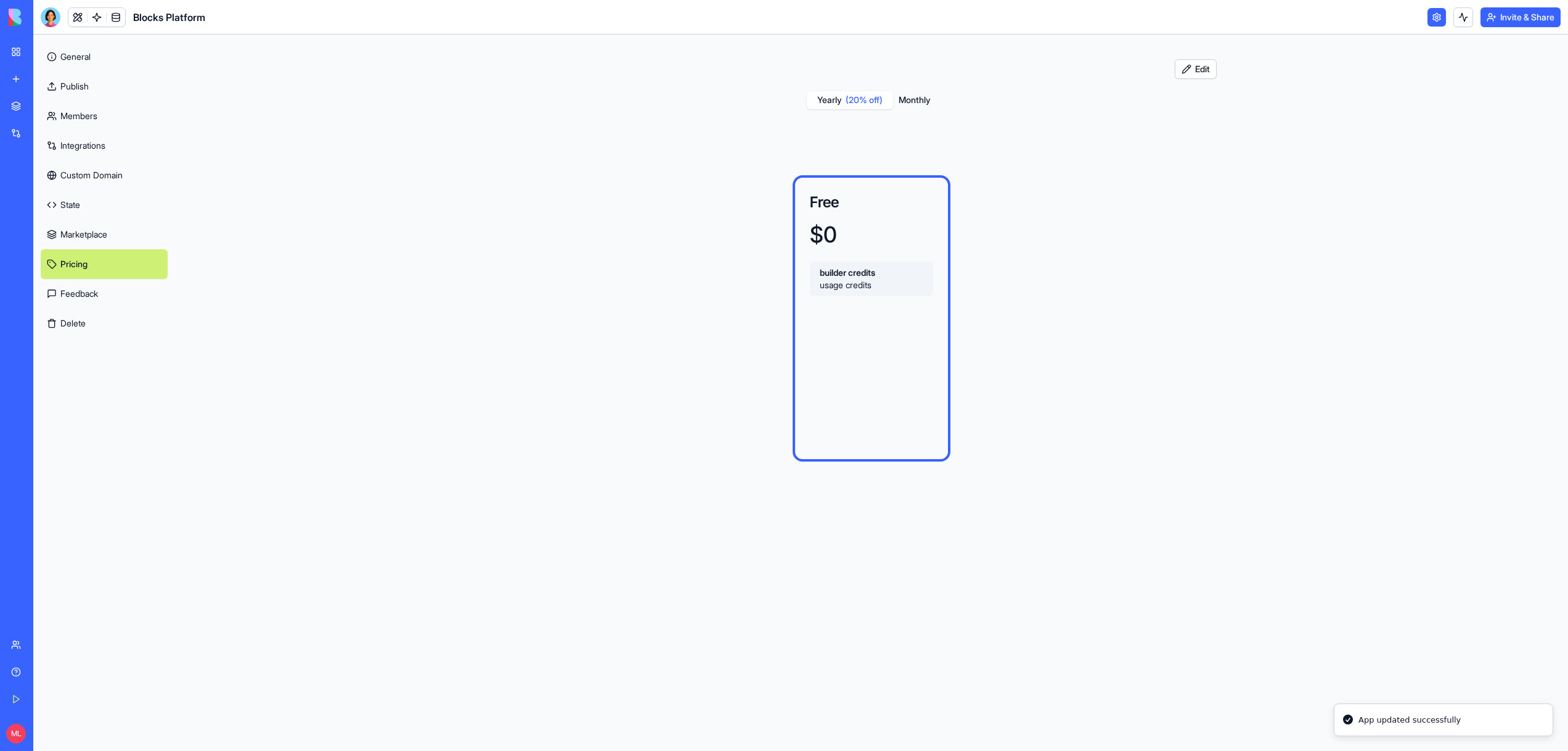
click at [1202, 73] on button "Edit" at bounding box center [1196, 69] width 42 height 20
click at [80, 241] on link "Marketplace" at bounding box center [104, 235] width 127 height 30
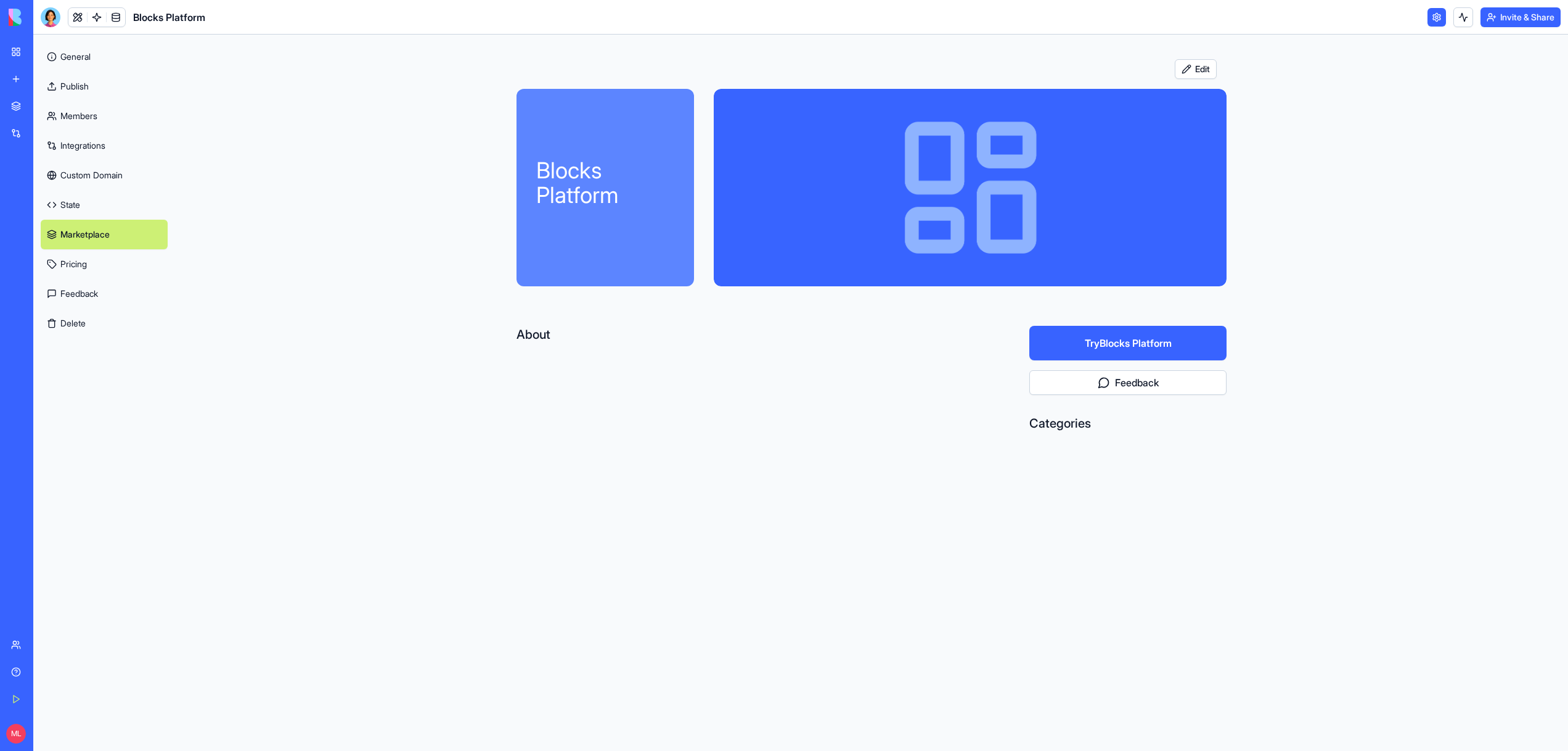
click at [83, 93] on link "Publish" at bounding box center [104, 87] width 127 height 30
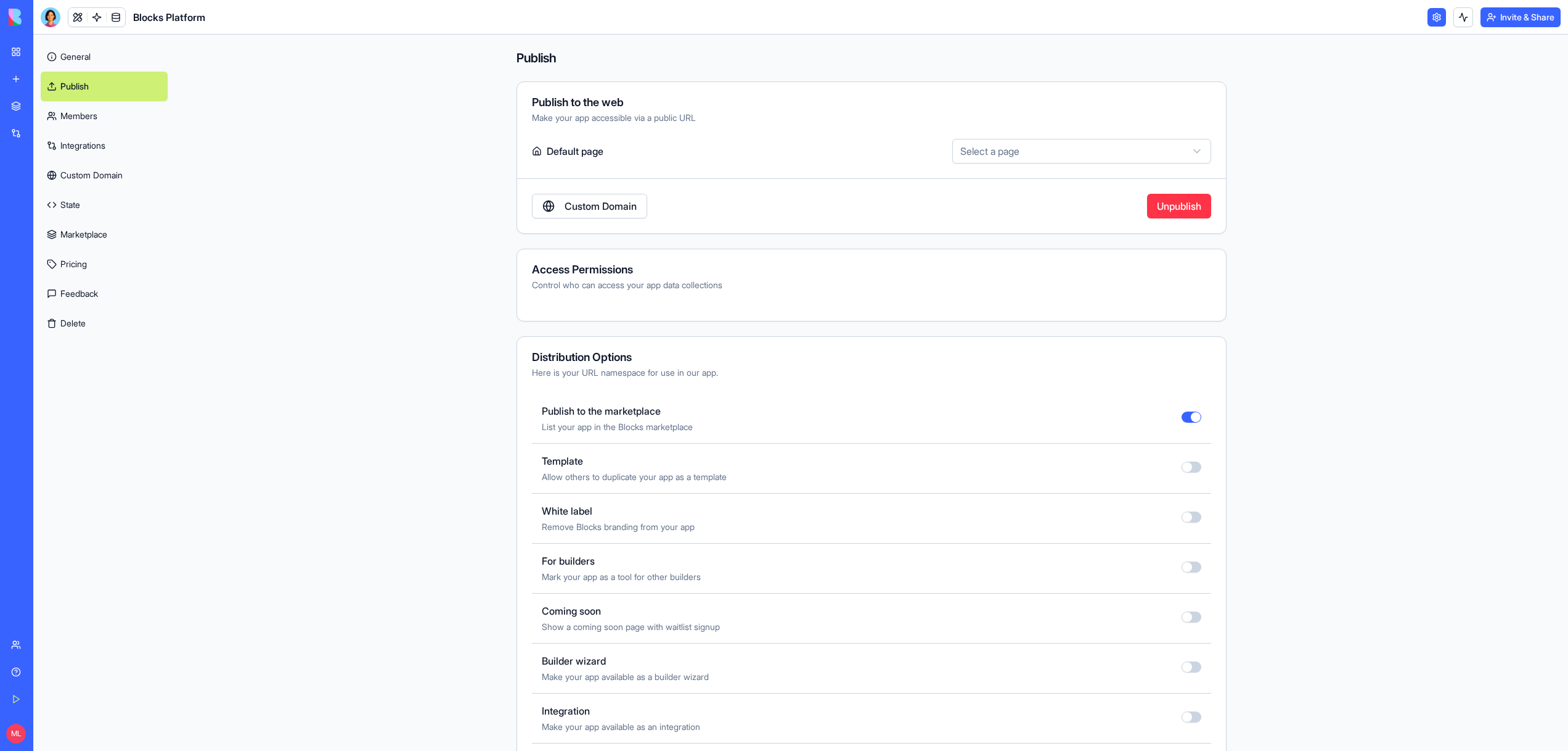
click at [1189, 418] on button "button" at bounding box center [1191, 416] width 20 height 11
click at [359, 408] on main "Publish Publish to the web Make your app accessible via a public URL Default pa…" at bounding box center [871, 393] width 1393 height 716
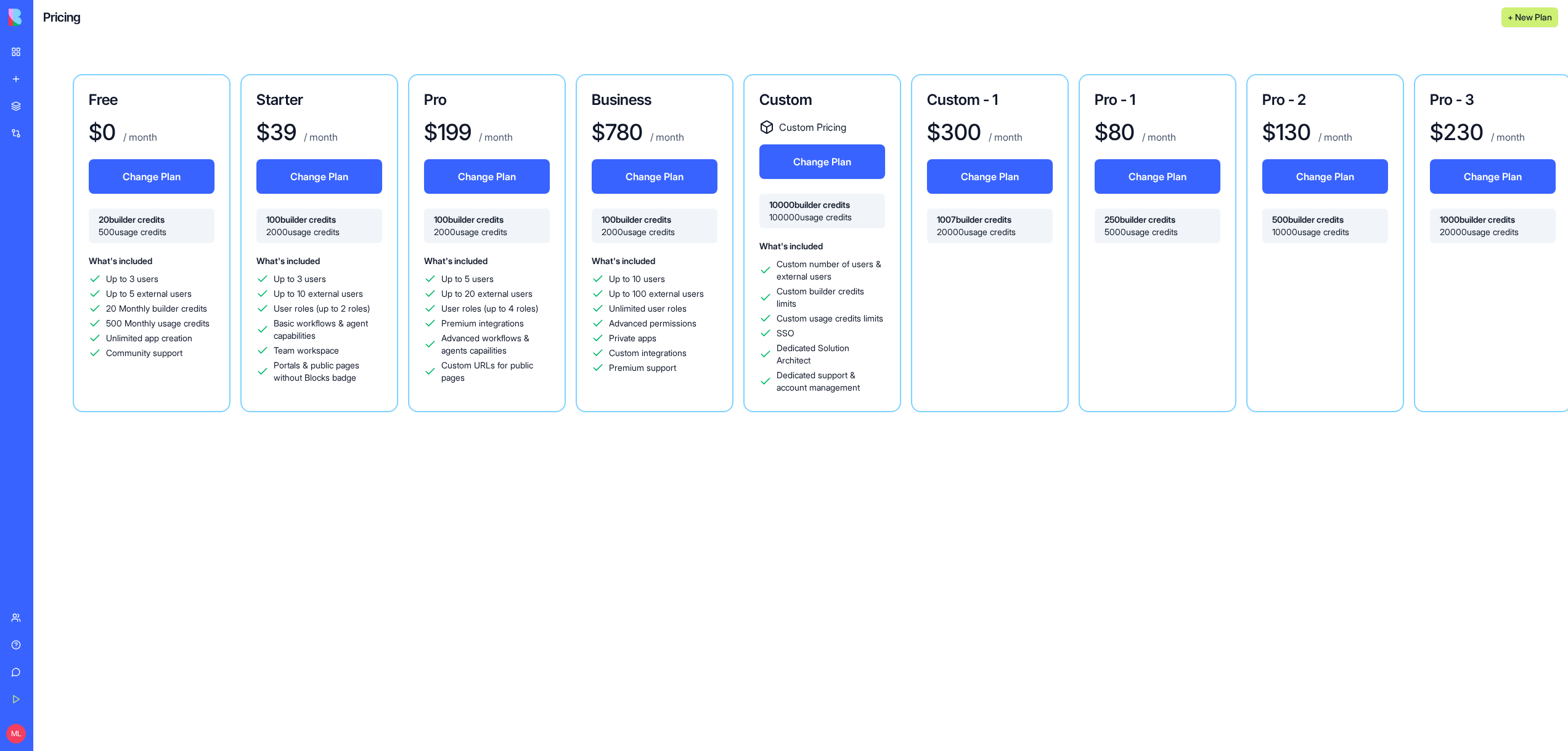
click at [481, 301] on div "Up to 5 users Up to 20 external users User roles (up to 4 roles) Premium integr…" at bounding box center [487, 328] width 126 height 111
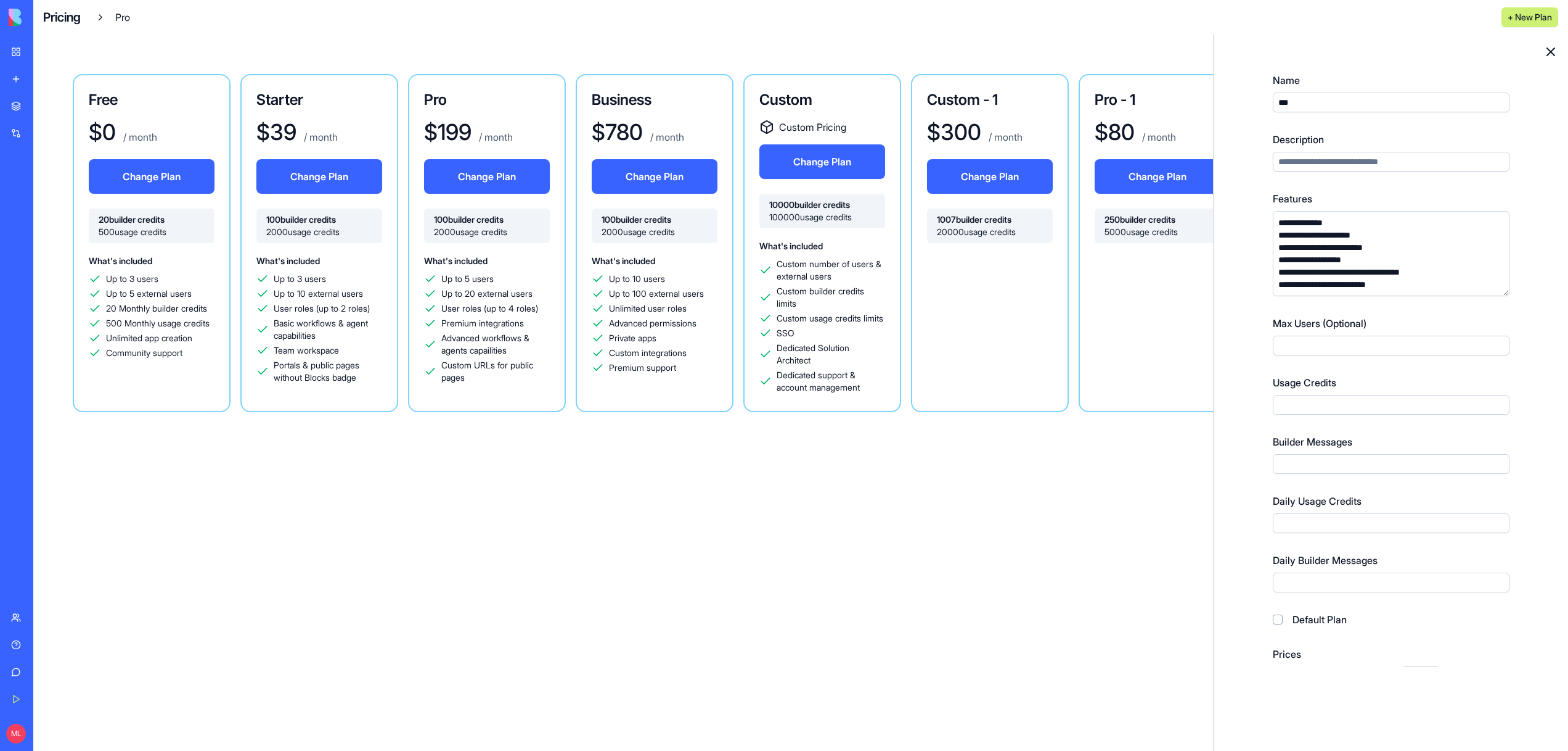
scroll to position [8, 0]
click at [1422, 270] on textarea "**********" at bounding box center [1391, 251] width 237 height 85
click at [1435, 244] on textarea "**********" at bounding box center [1391, 251] width 237 height 85
type textarea "**********"
click at [1460, 311] on form "**********" at bounding box center [1391, 478] width 237 height 815
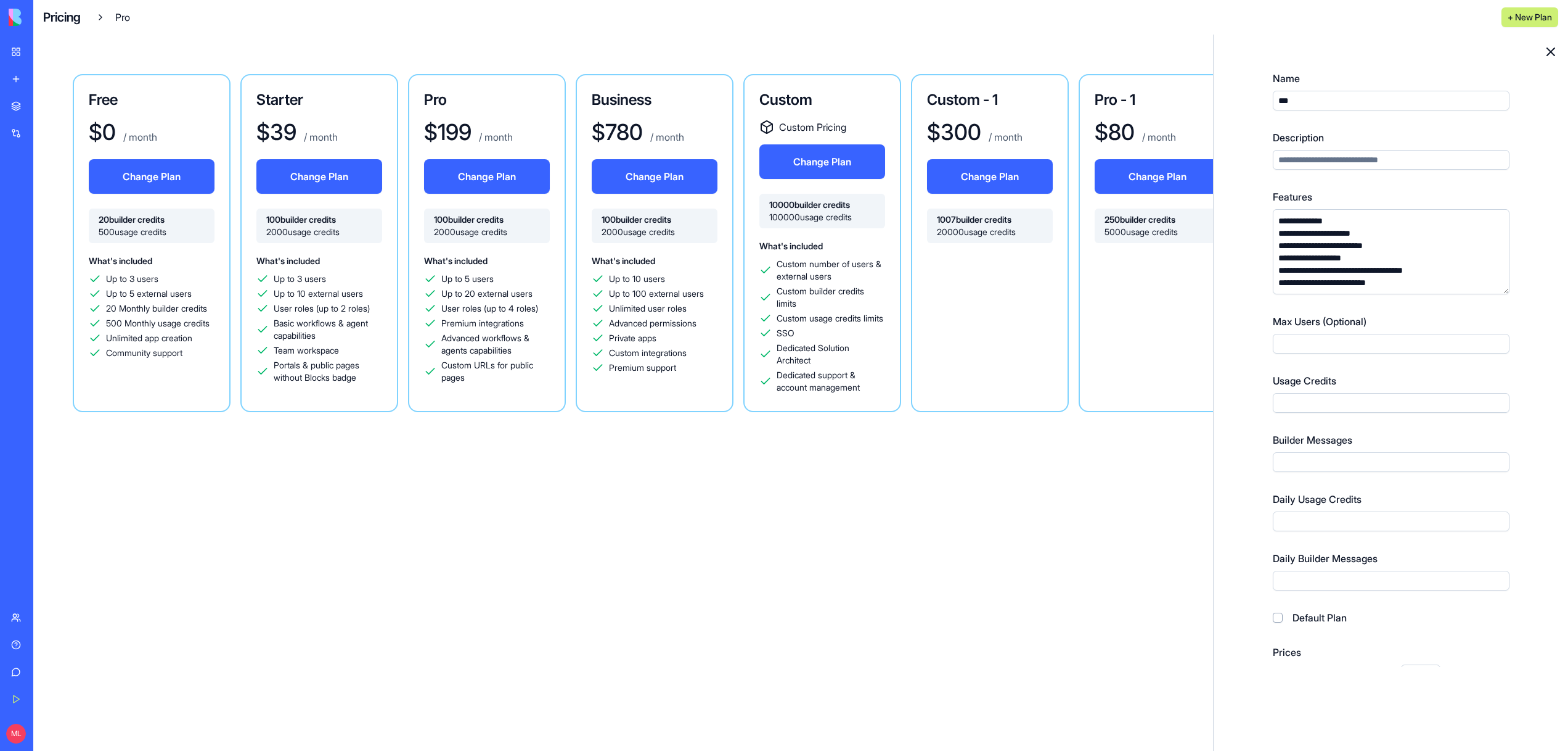
scroll to position [267, 0]
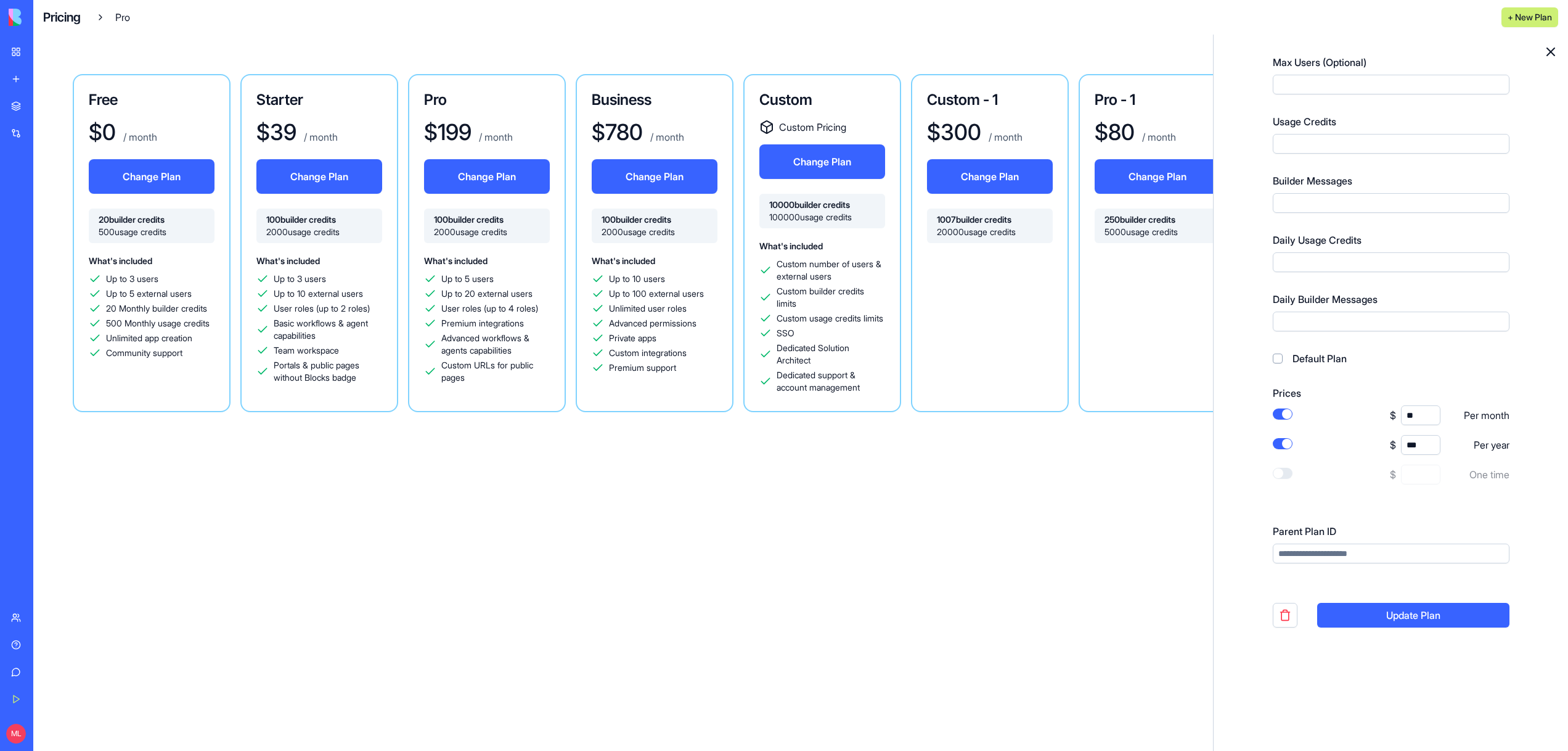
click at [1423, 609] on button "Update Plan" at bounding box center [1413, 615] width 192 height 25
